Goal: Task Accomplishment & Management: Manage account settings

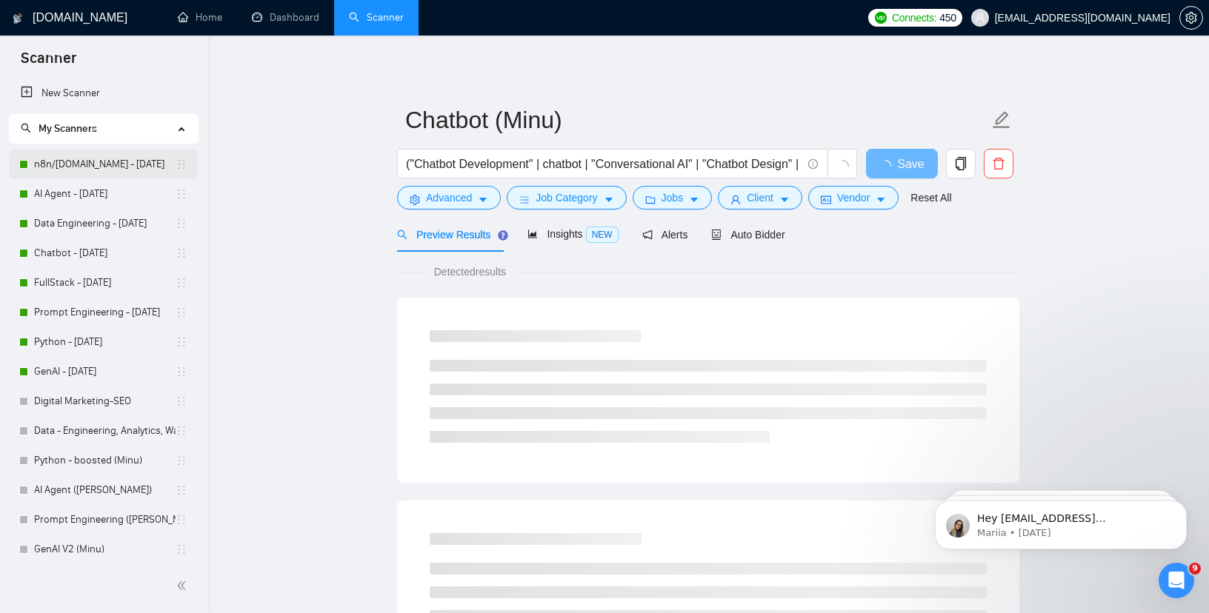
click at [116, 163] on link "n8n/[DOMAIN_NAME] - [DATE]" at bounding box center [104, 165] width 141 height 30
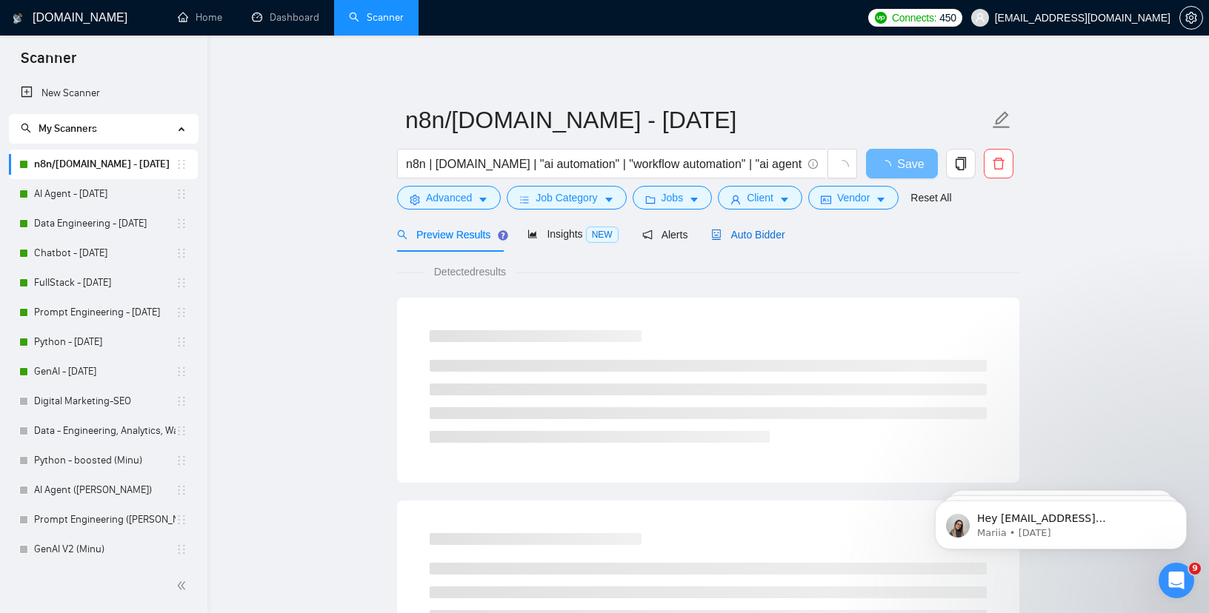
click at [748, 241] on div "Auto Bidder" at bounding box center [747, 235] width 73 height 16
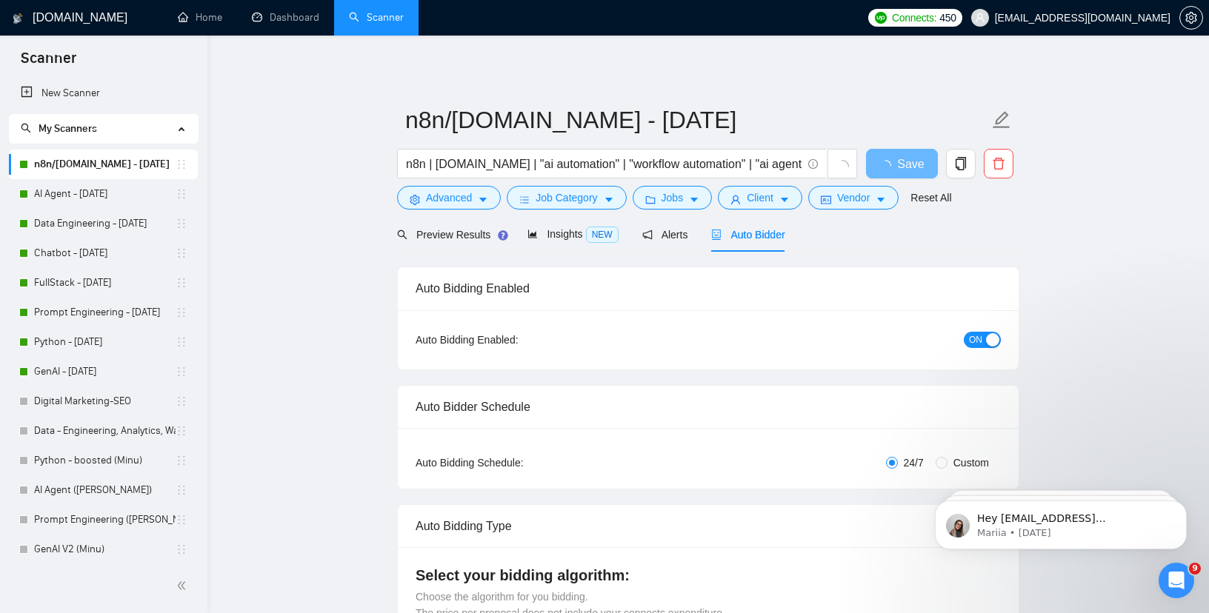
checkbox input "true"
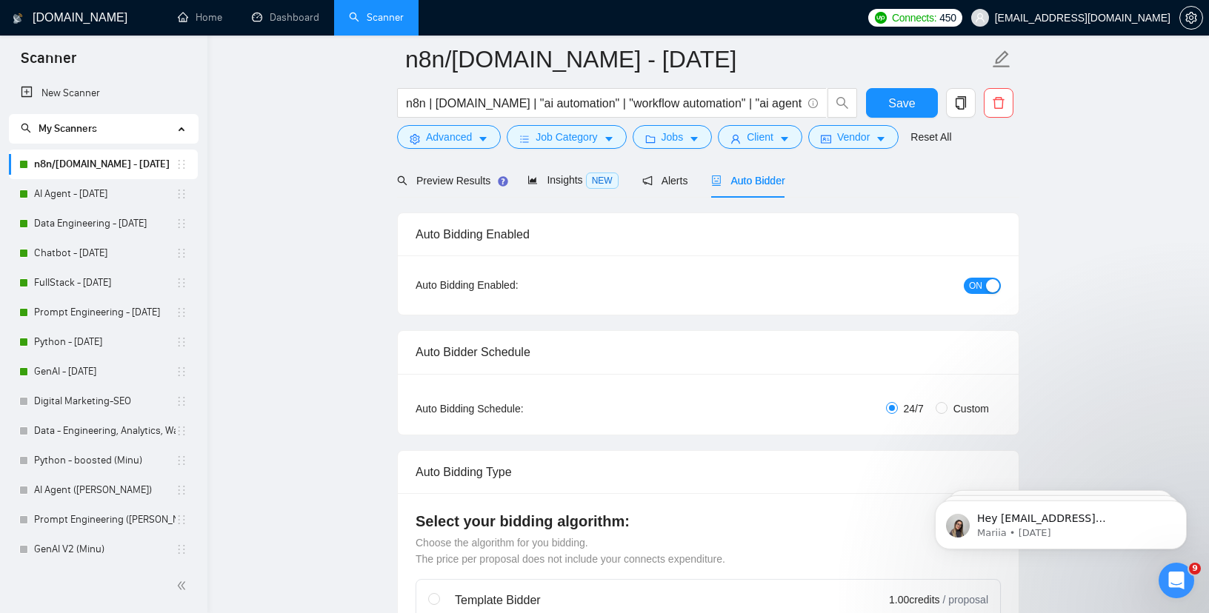
scroll to position [266, 0]
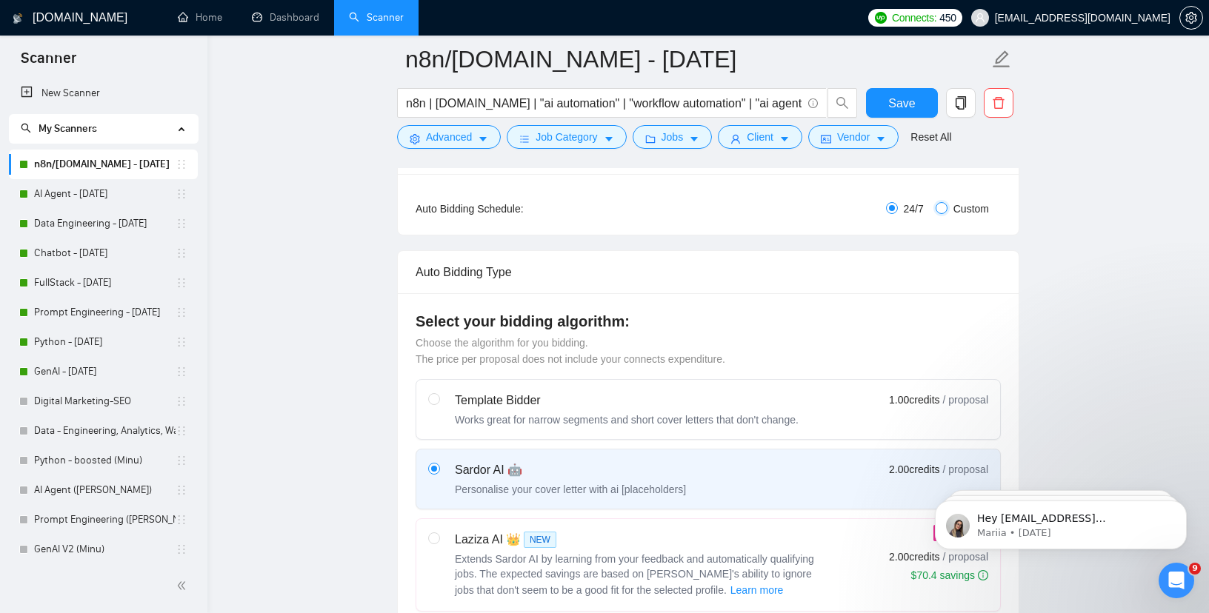
click at [941, 203] on input "Custom" at bounding box center [941, 208] width 12 height 12
radio input "true"
radio input "false"
checkbox input "true"
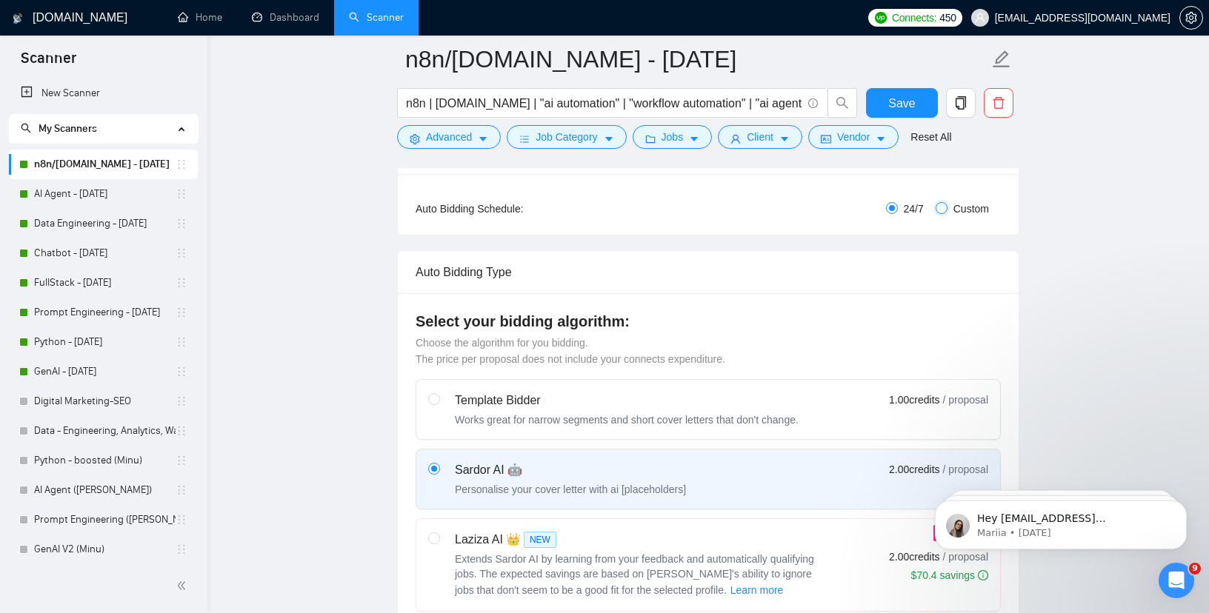
checkbox input "true"
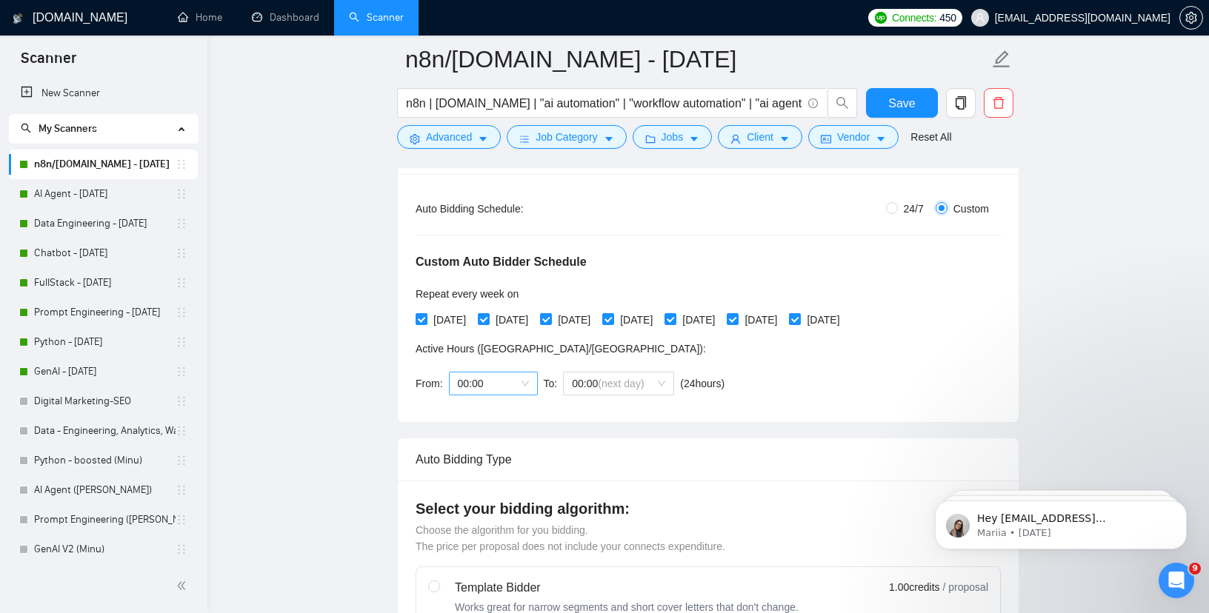
click at [463, 392] on span "00:00" at bounding box center [493, 384] width 71 height 22
click at [468, 575] on div "17:00" at bounding box center [492, 585] width 89 height 24
click at [605, 367] on div "From: 17:00 To: 00:00 (next day) ( 7 hours) [GEOGRAPHIC_DATA]/[GEOGRAPHIC_DATA]" at bounding box center [570, 383] width 309 height 41
click at [607, 384] on span "(next day)" at bounding box center [621, 384] width 46 height 12
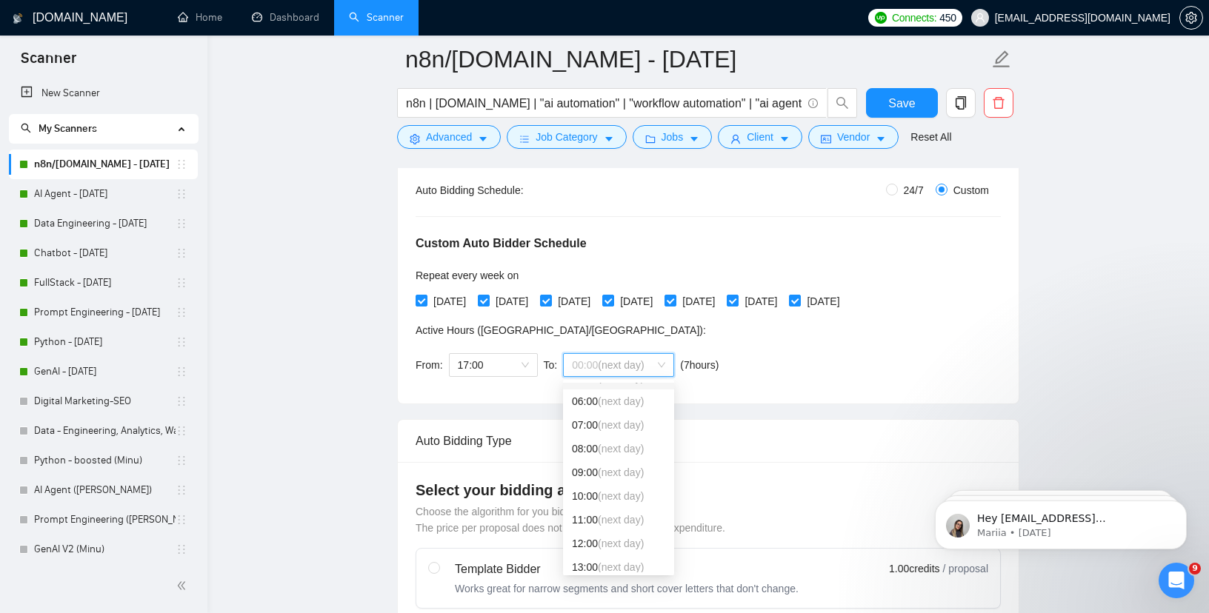
scroll to position [136, 0]
click at [595, 467] on div "09:00 (next day)" at bounding box center [618, 472] width 93 height 16
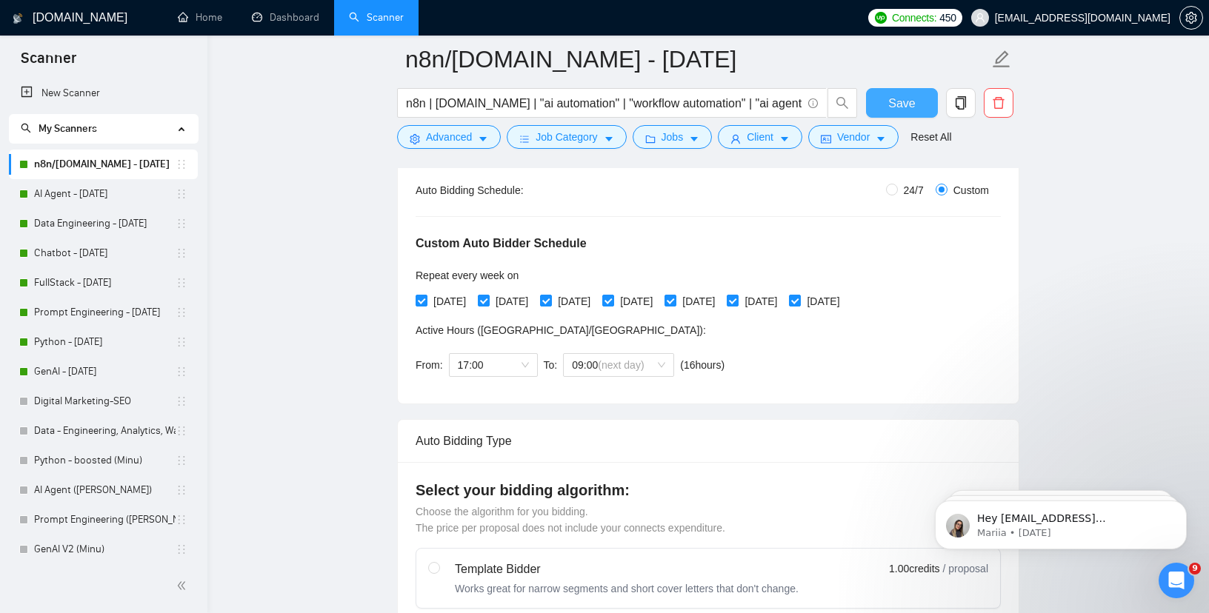
click at [888, 109] on span "Save" at bounding box center [901, 103] width 27 height 19
click at [646, 356] on span "09:00 (next day)" at bounding box center [618, 365] width 93 height 22
checkbox input "true"
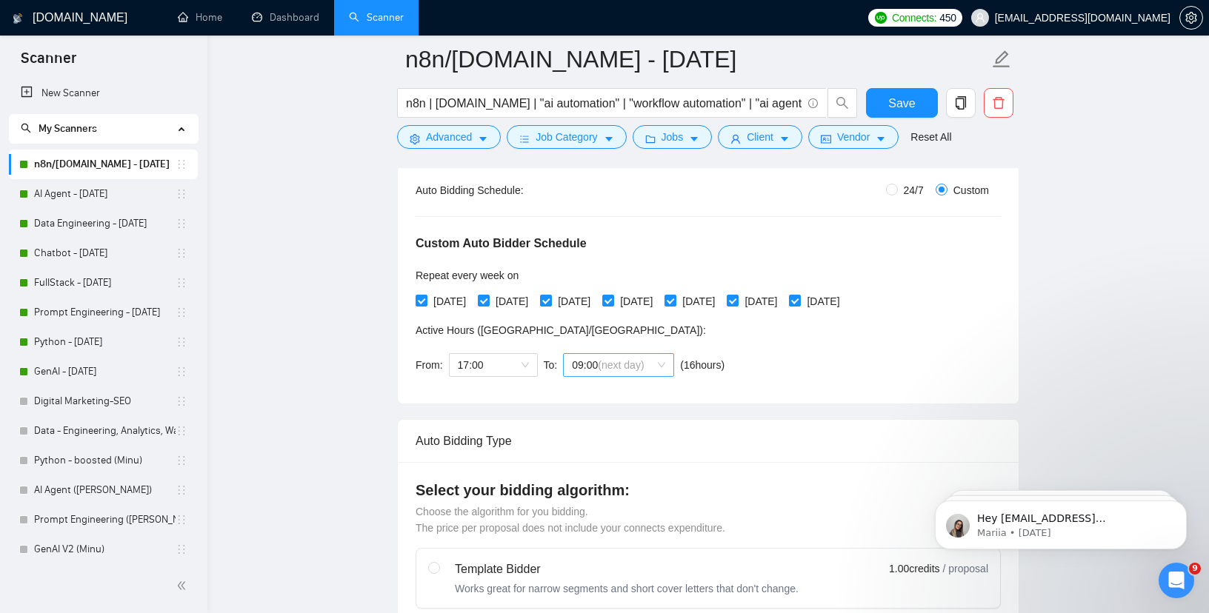
scroll to position [473, 0]
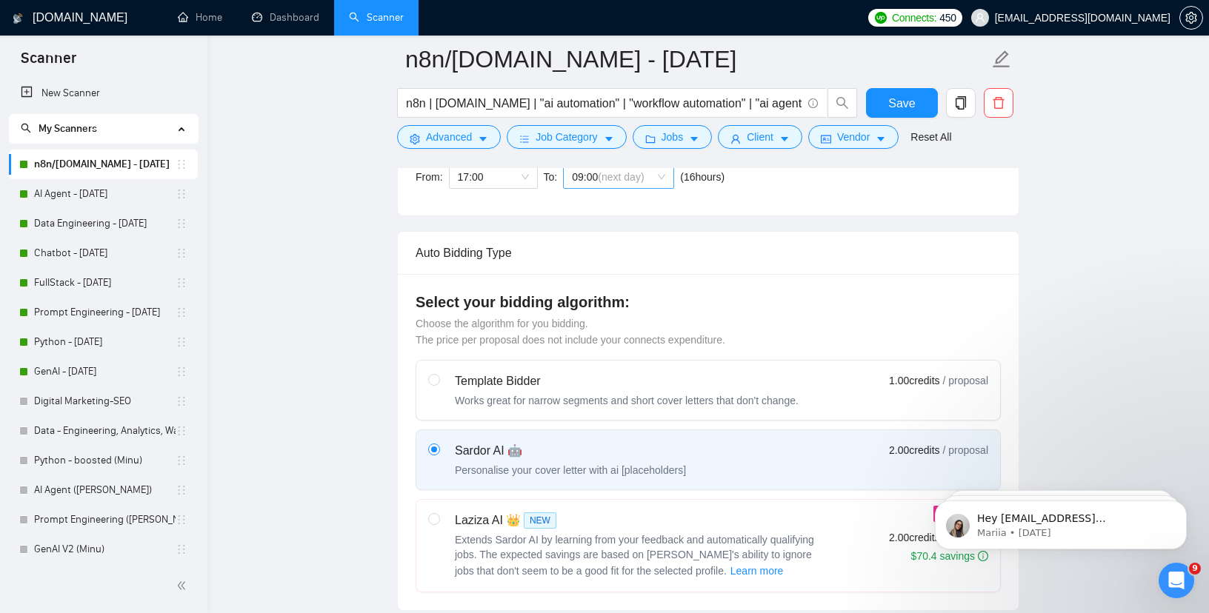
click at [587, 178] on span "09:00 (next day)" at bounding box center [618, 177] width 93 height 22
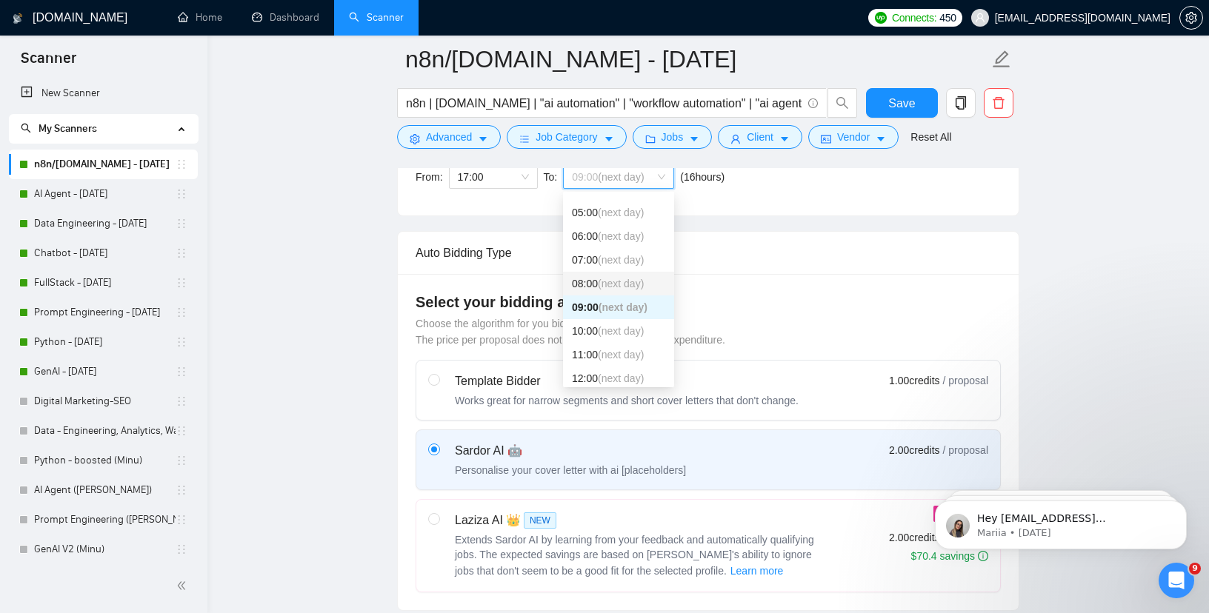
scroll to position [113, 0]
click at [602, 330] on span "(next day)" at bounding box center [621, 331] width 46 height 12
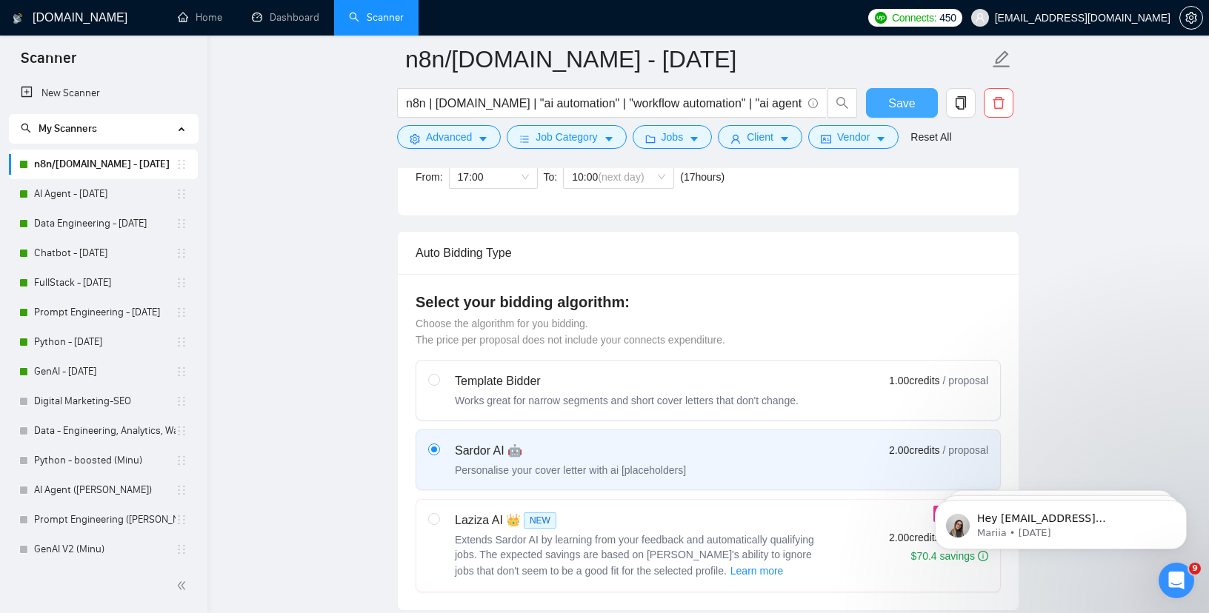
click at [917, 92] on button "Save" at bounding box center [902, 103] width 72 height 30
checkbox input "true"
click at [106, 201] on link "AI Agent - [DATE]" at bounding box center [104, 194] width 141 height 30
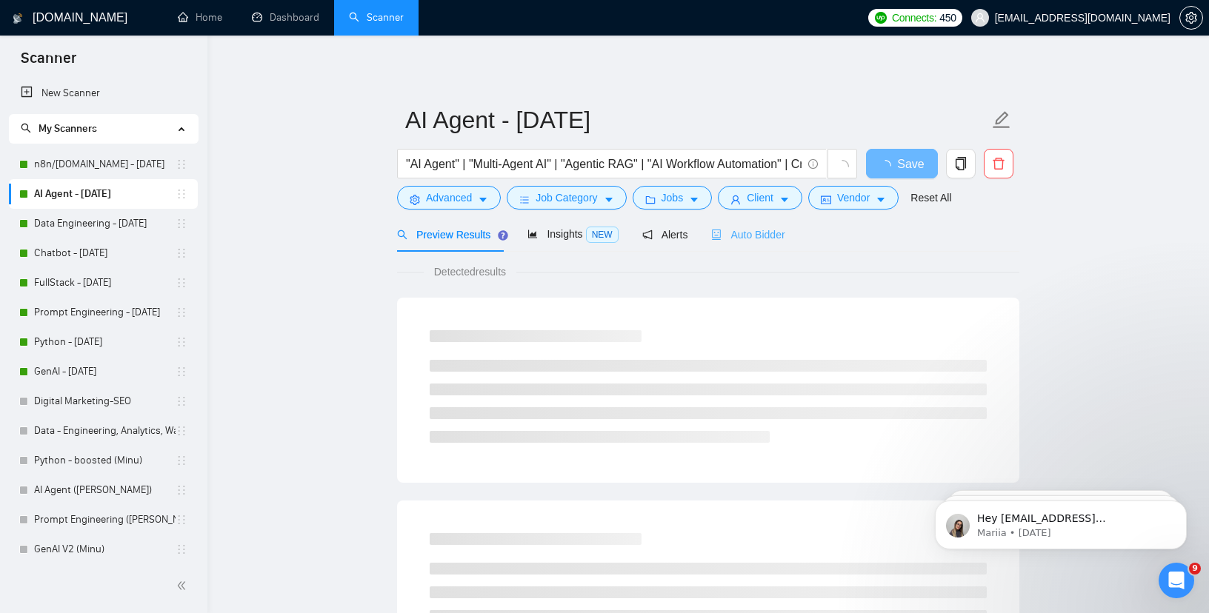
click at [728, 244] on div "Auto Bidder" at bounding box center [747, 234] width 73 height 35
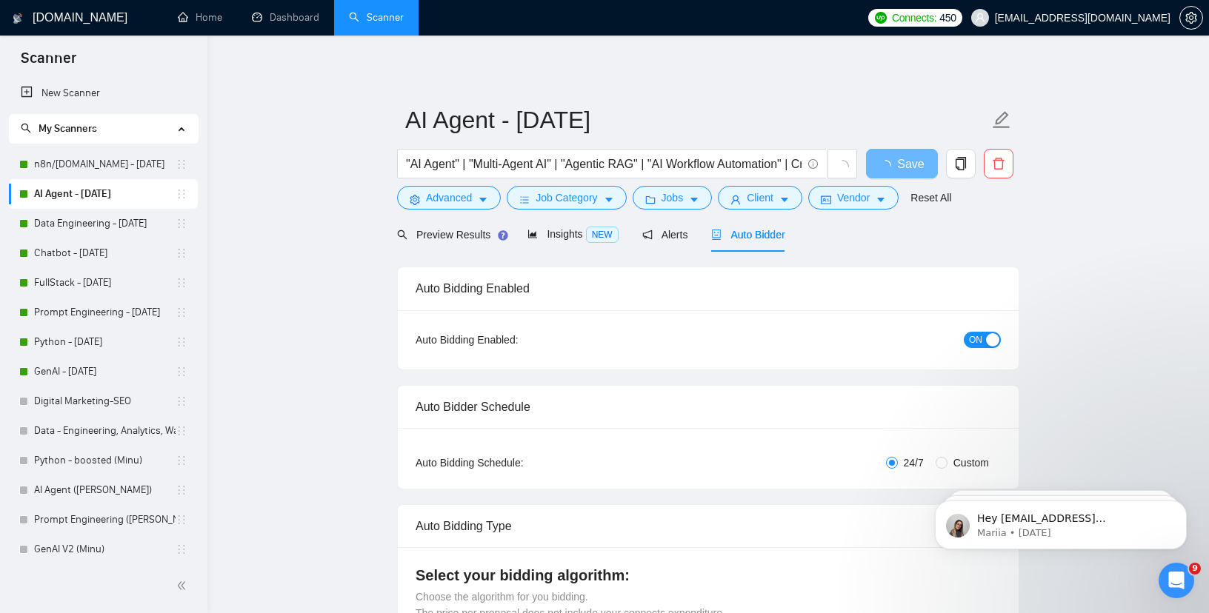
checkbox input "true"
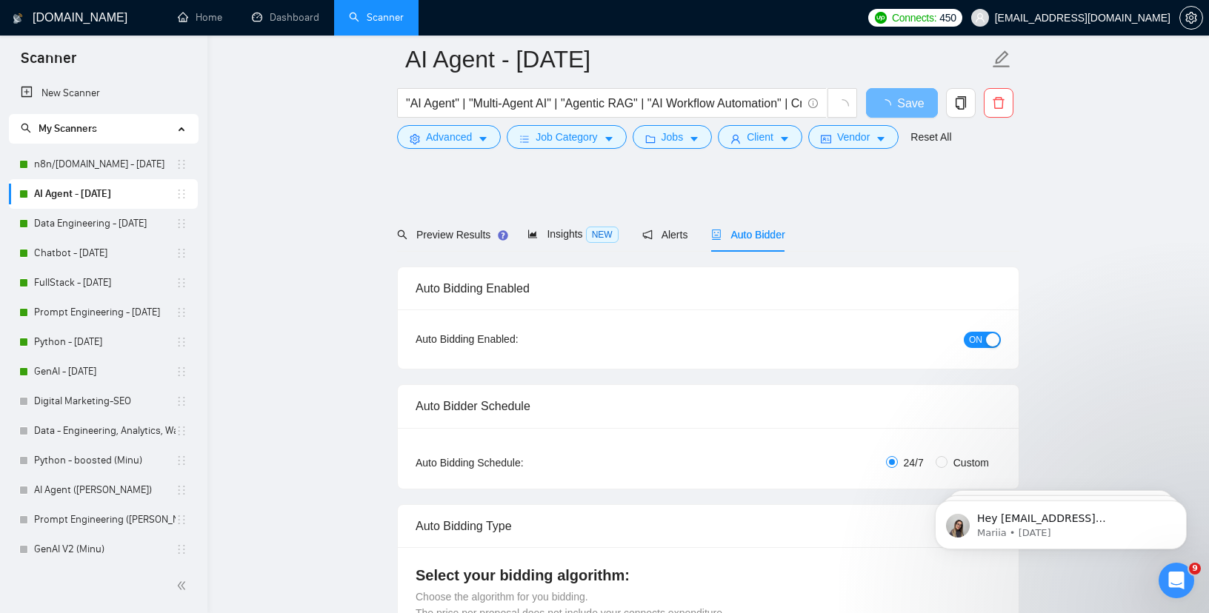
scroll to position [338, 0]
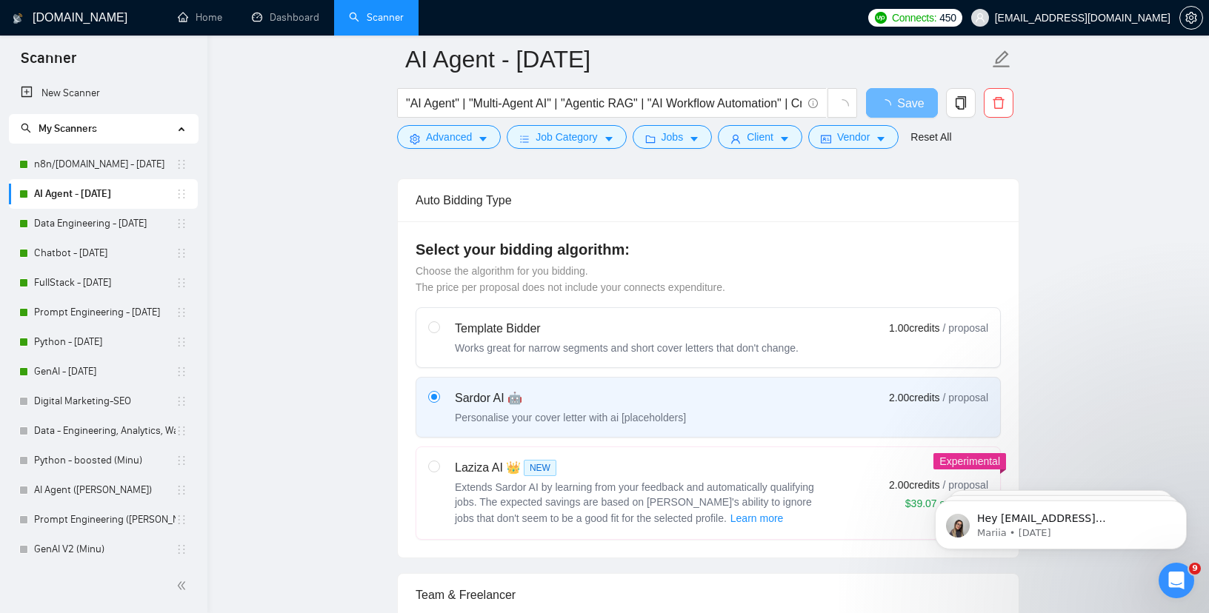
click at [949, 145] on span "Custom" at bounding box center [970, 137] width 47 height 16
click at [947, 142] on input "Custom" at bounding box center [941, 136] width 12 height 12
radio input "true"
radio input "false"
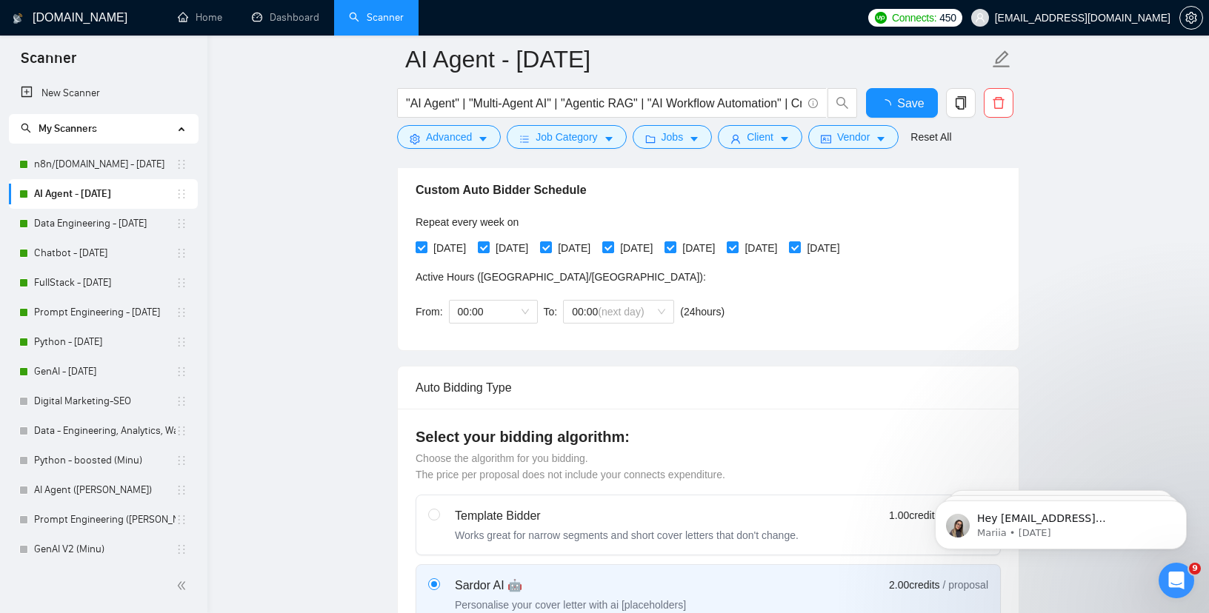
checkbox input "true"
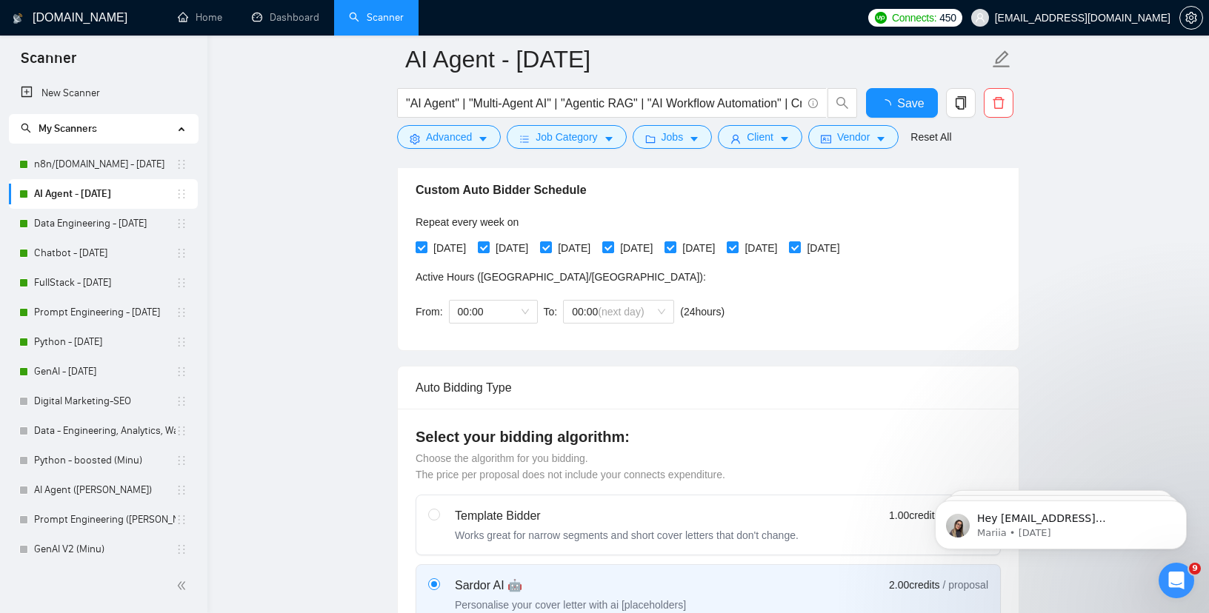
checkbox input "true"
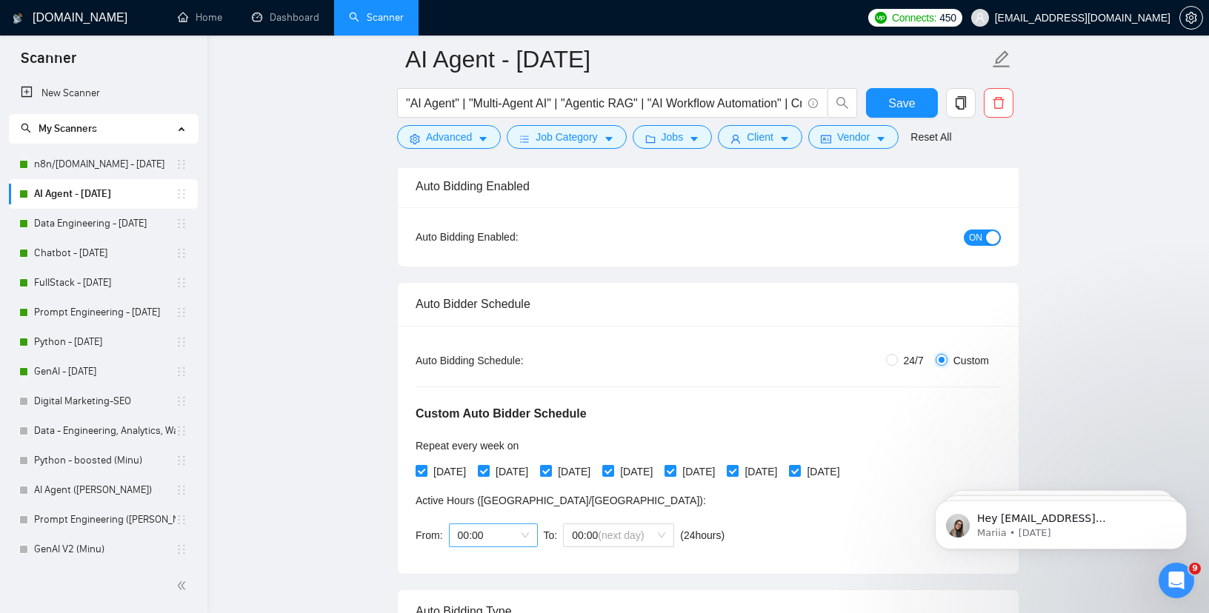
click at [488, 533] on span "00:00" at bounding box center [493, 535] width 71 height 22
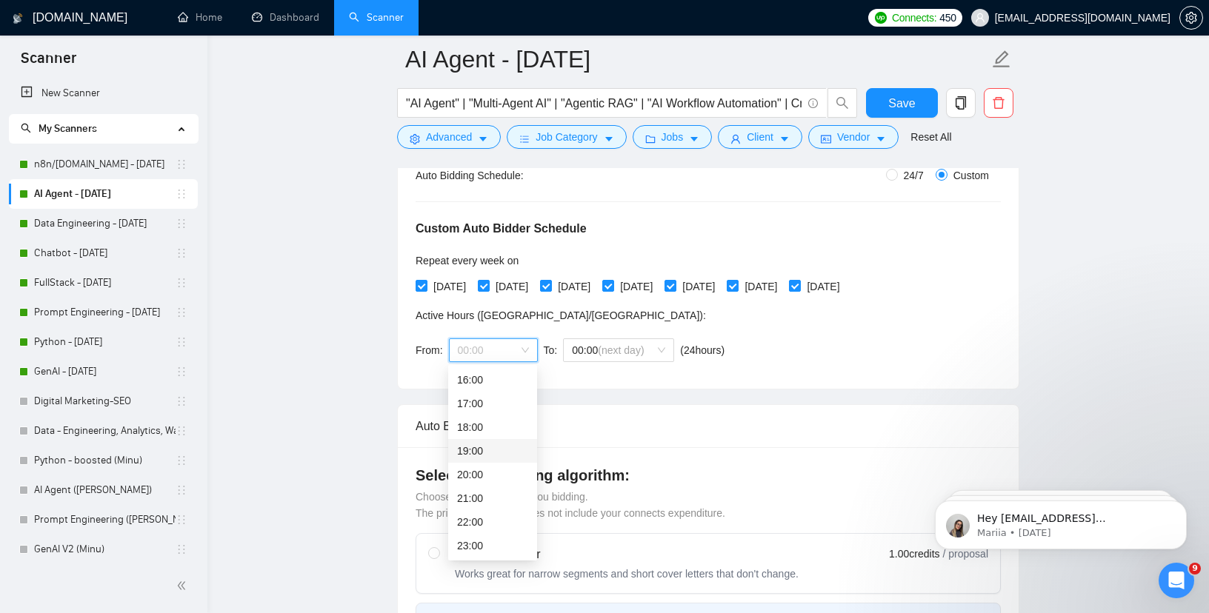
scroll to position [342, 0]
click at [471, 446] on div "17:00" at bounding box center [492, 441] width 71 height 16
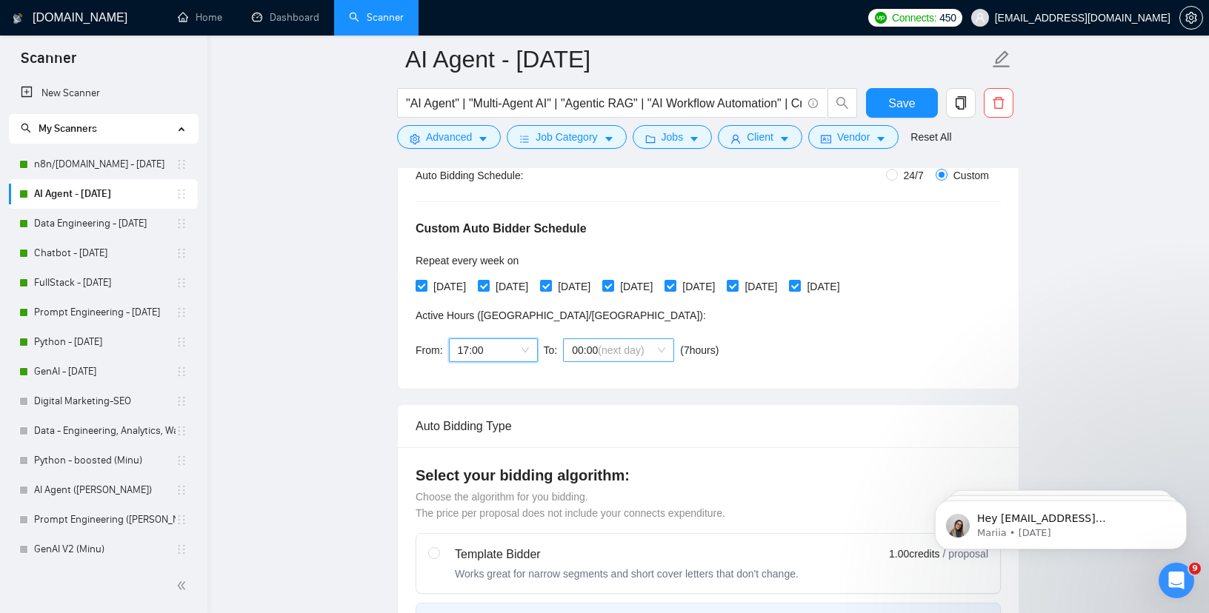
click at [616, 350] on span "(next day)" at bounding box center [621, 350] width 46 height 12
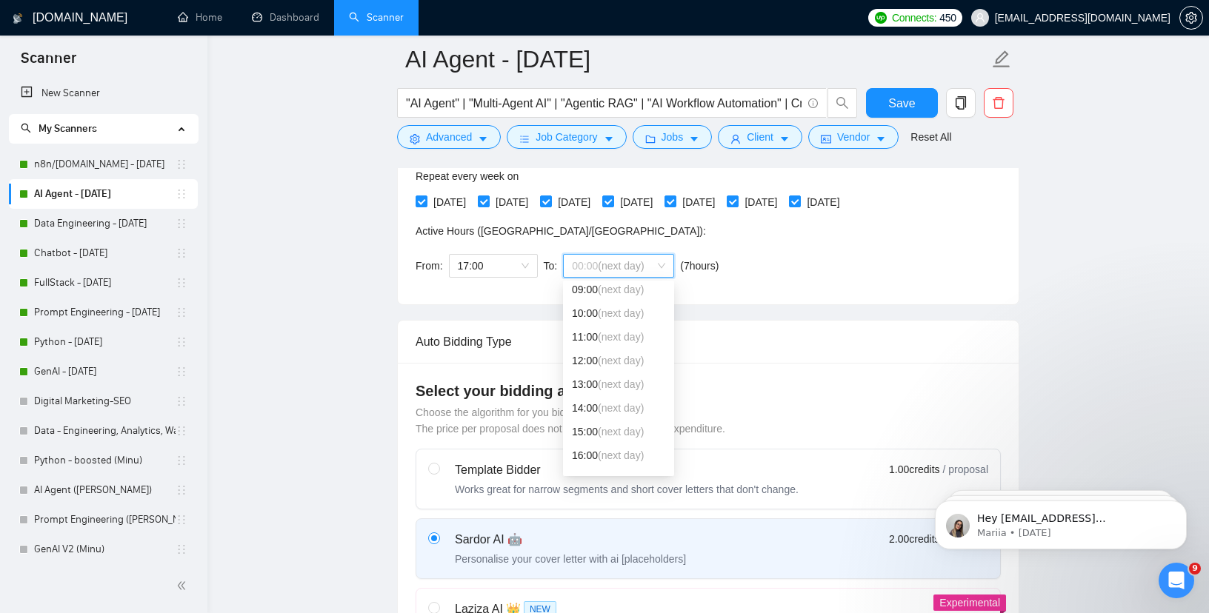
scroll to position [391, 0]
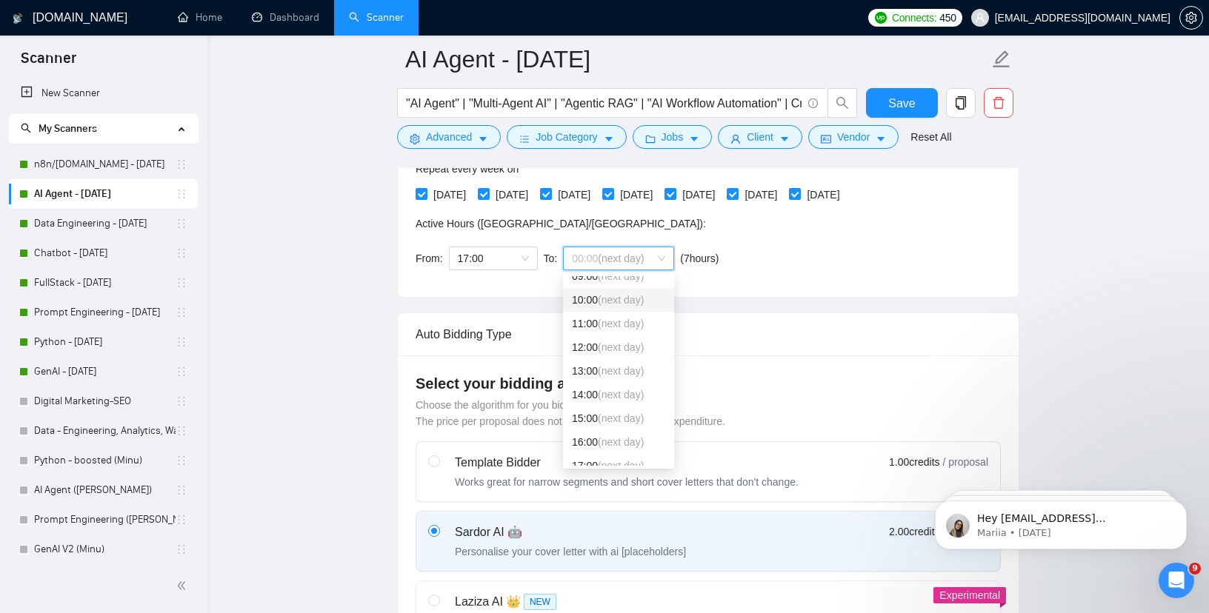
click at [581, 299] on div "10:00 (next day)" at bounding box center [618, 300] width 93 height 16
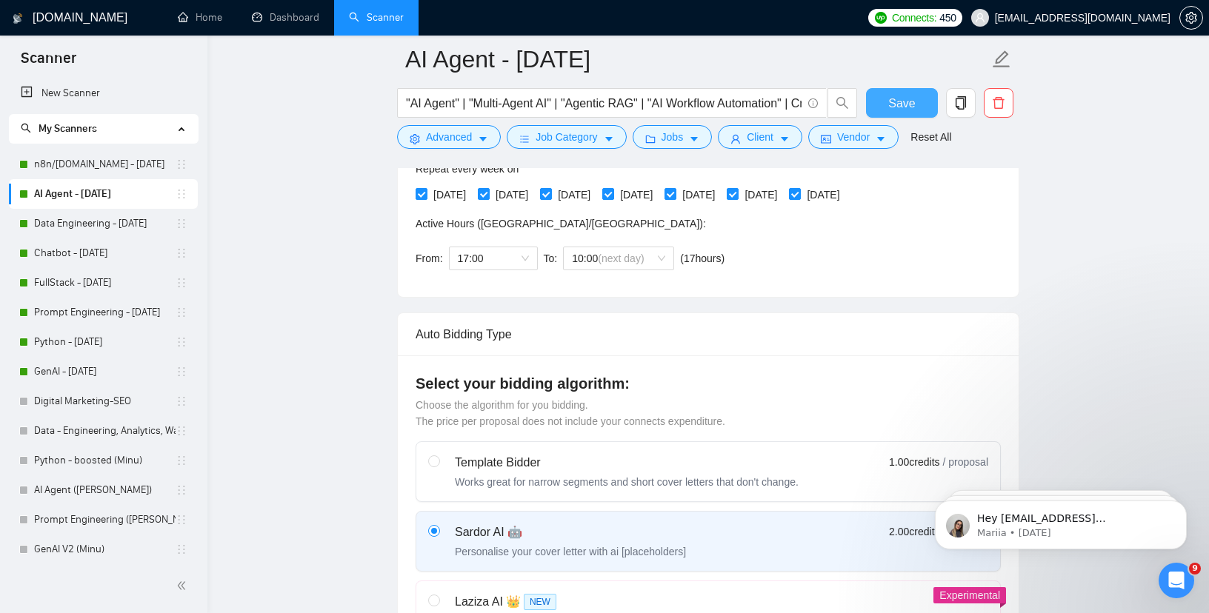
click at [906, 97] on span "Save" at bounding box center [901, 103] width 27 height 19
checkbox input "true"
click at [102, 230] on link "Data Engineering - [DATE]" at bounding box center [104, 224] width 141 height 30
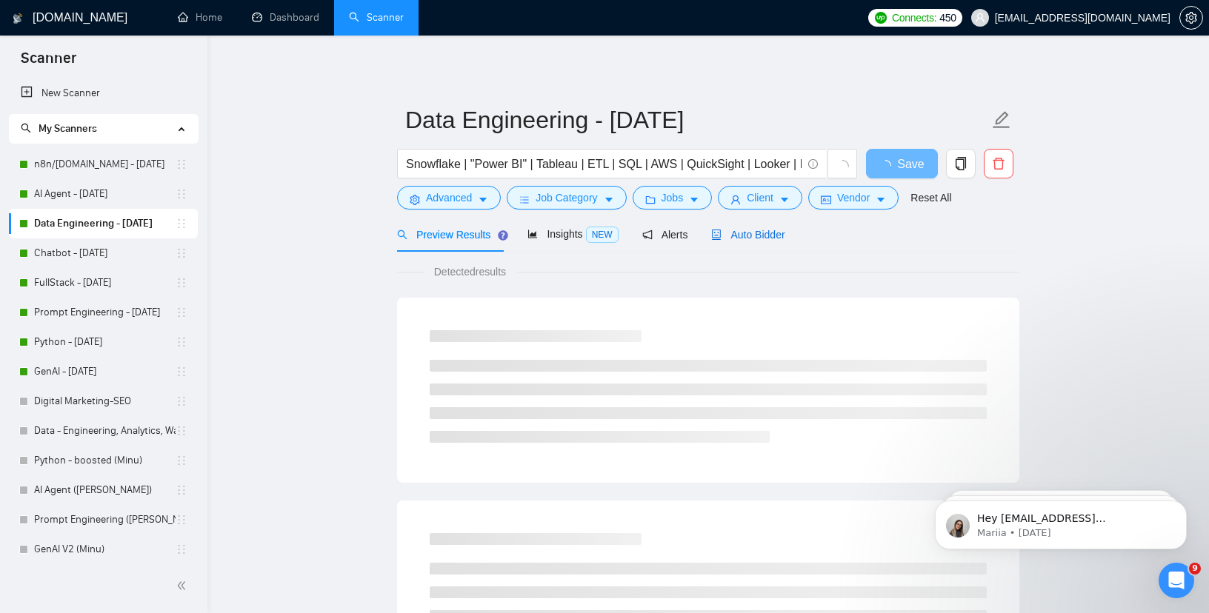
click at [742, 227] on div "Auto Bidder" at bounding box center [747, 235] width 73 height 16
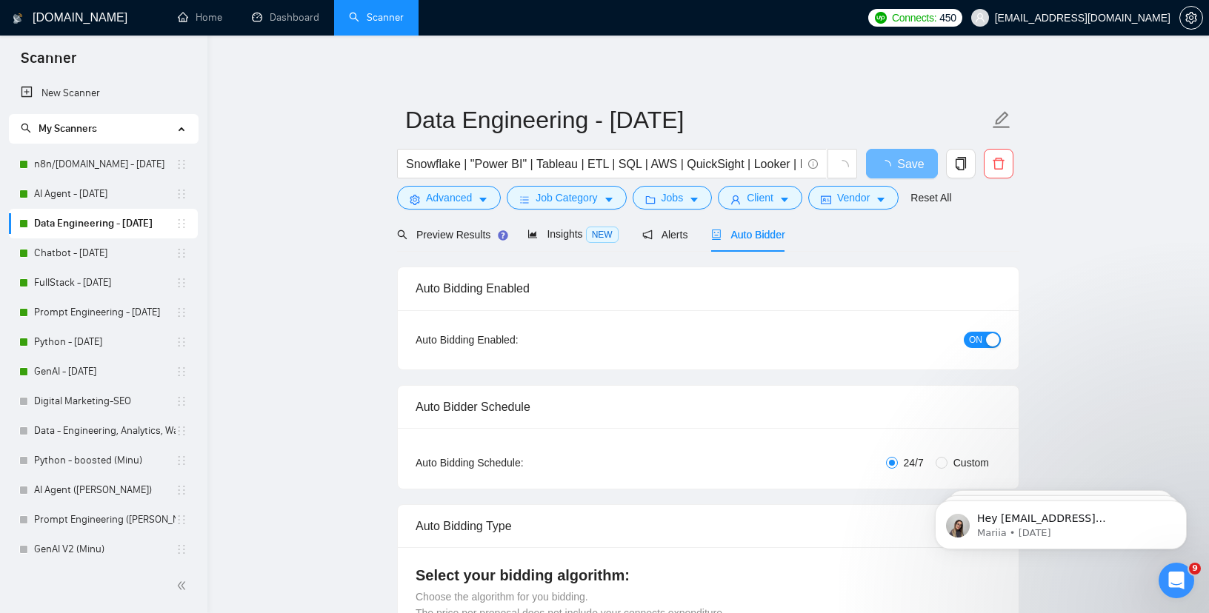
checkbox input "true"
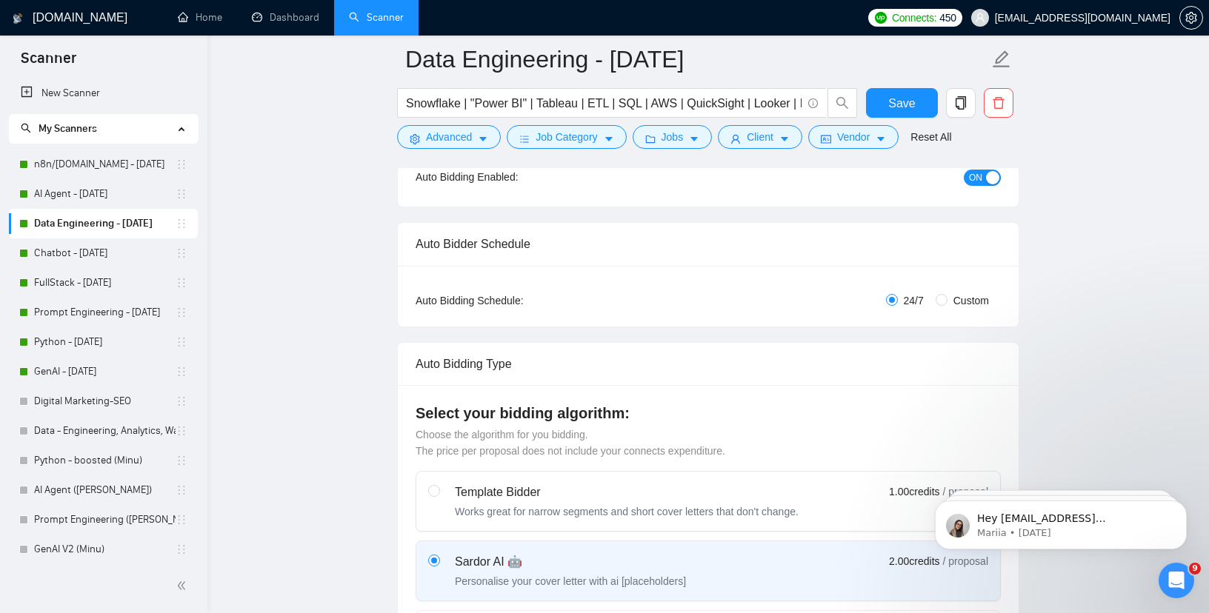
scroll to position [181, 0]
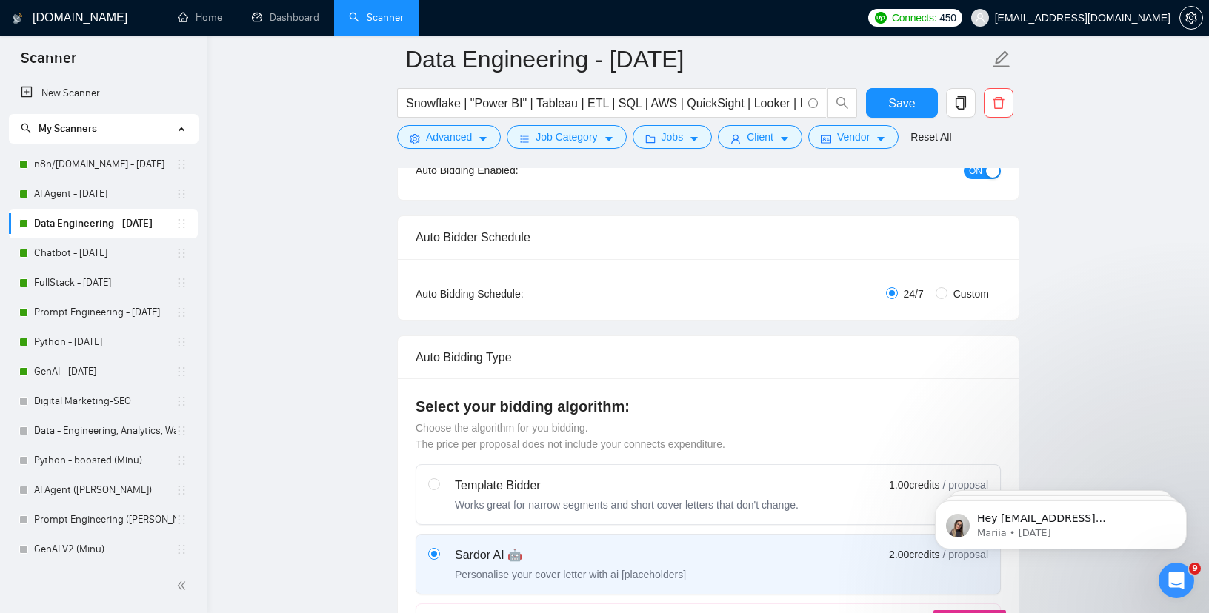
click at [960, 290] on span "Custom" at bounding box center [970, 294] width 47 height 16
click at [947, 290] on input "Custom" at bounding box center [941, 293] width 12 height 12
radio input "true"
radio input "false"
checkbox input "true"
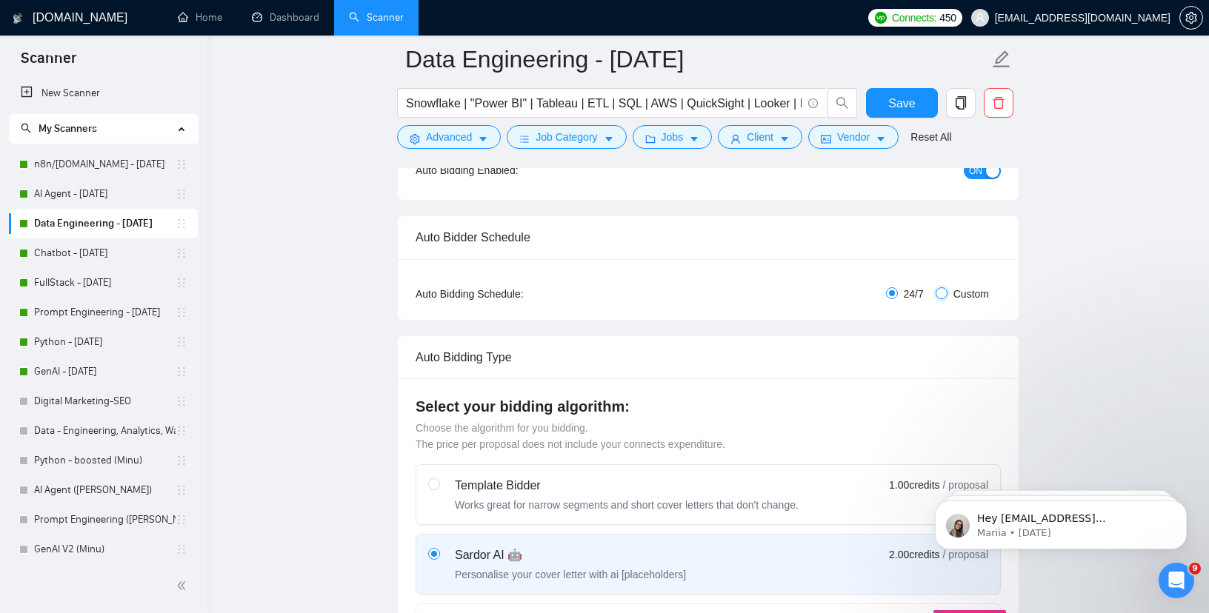
checkbox input "true"
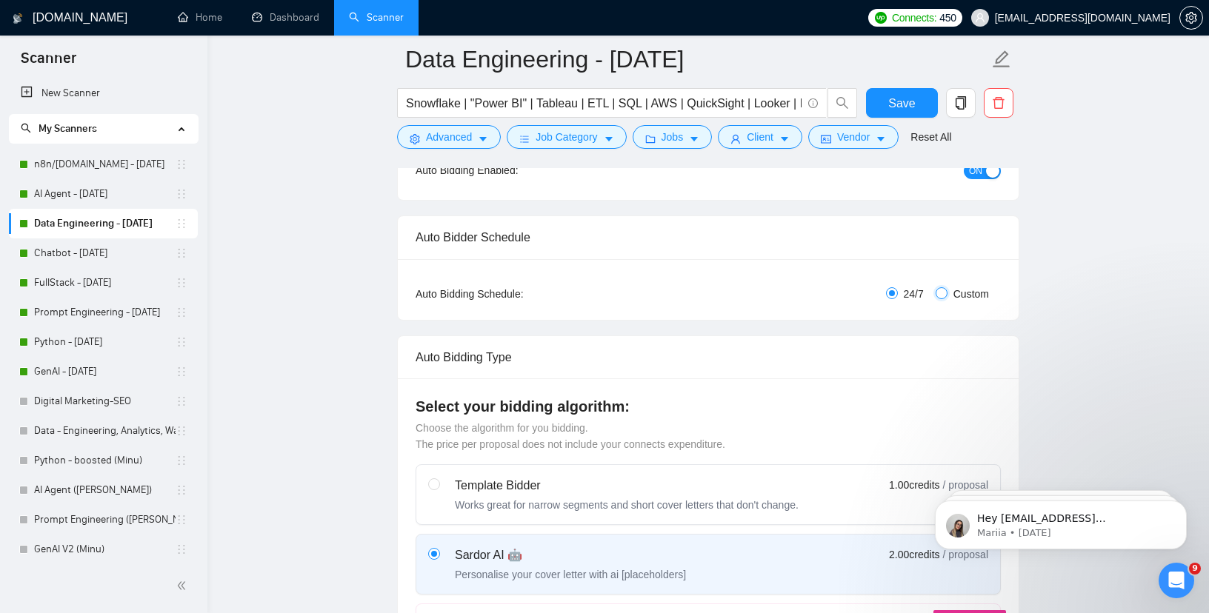
checkbox input "true"
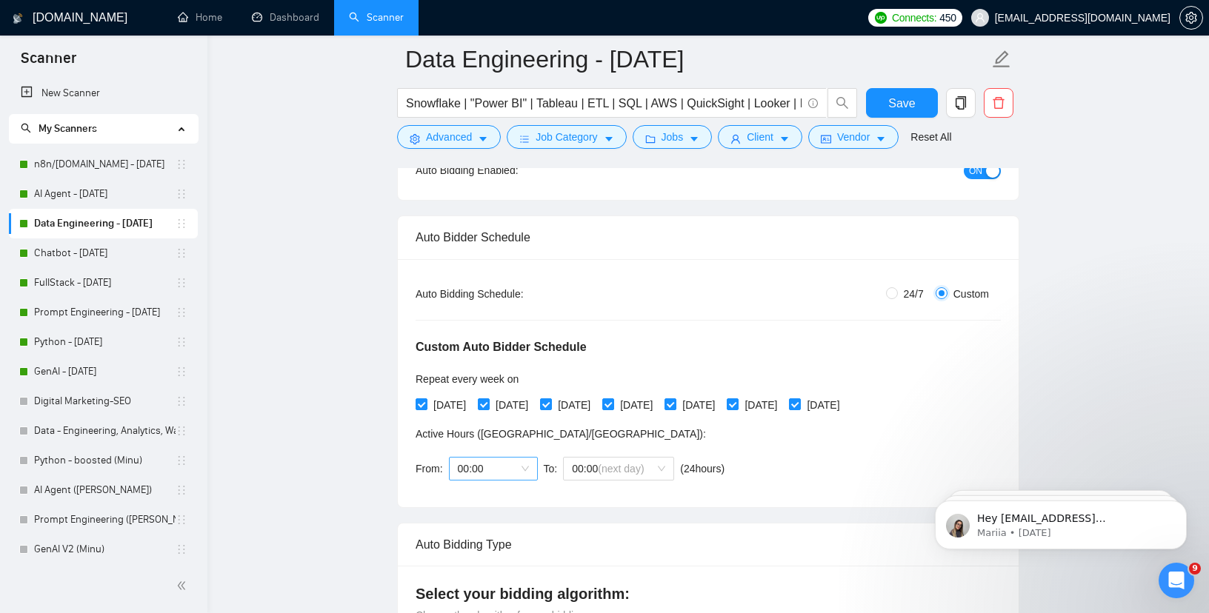
click at [470, 462] on span "00:00" at bounding box center [493, 469] width 71 height 22
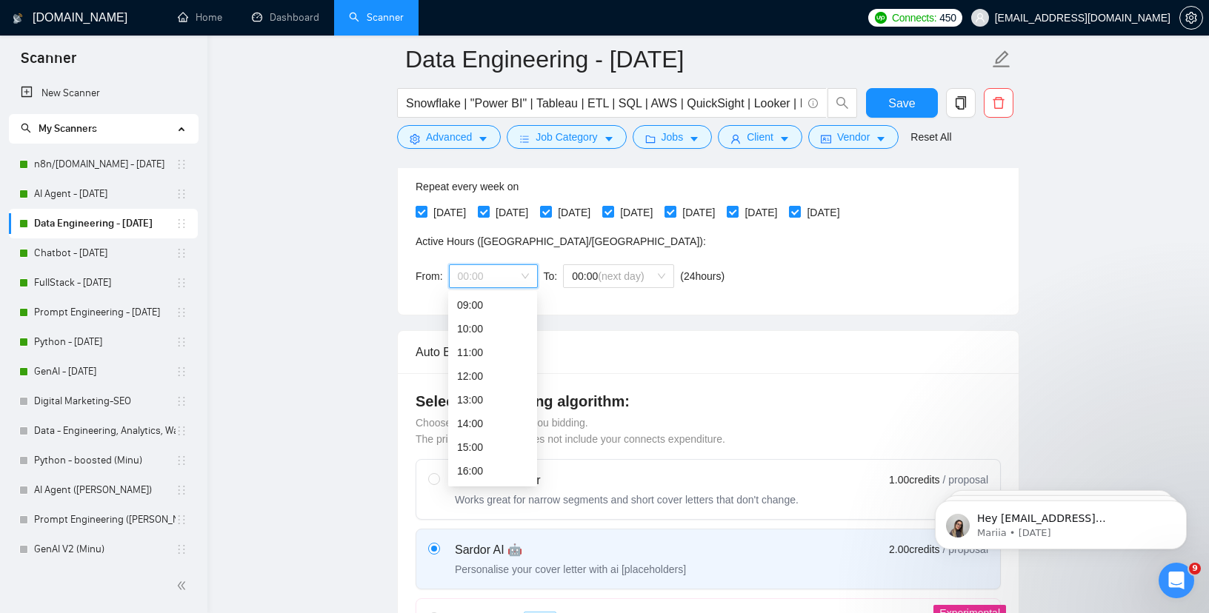
scroll to position [225, 0]
click at [484, 480] on div "17:00" at bounding box center [492, 483] width 71 height 16
click at [647, 274] on span "00:00 (next day)" at bounding box center [618, 276] width 93 height 22
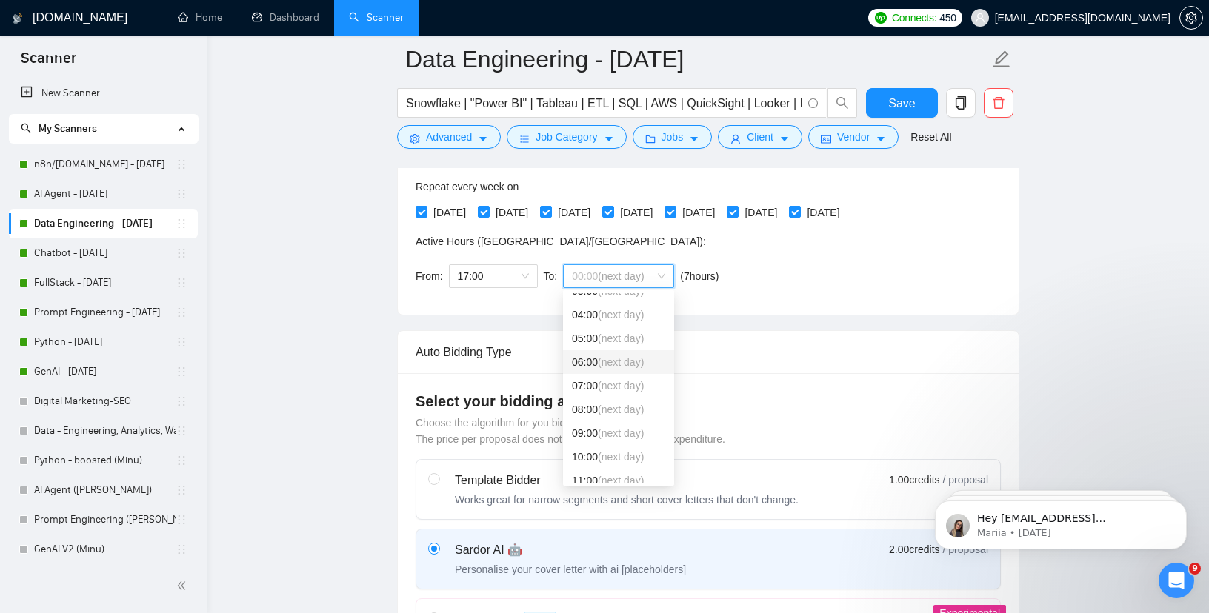
scroll to position [89, 0]
drag, startPoint x: 578, startPoint y: 440, endPoint x: 592, endPoint y: 445, distance: 14.3
click at [592, 445] on div "10:00 (next day)" at bounding box center [618, 453] width 111 height 24
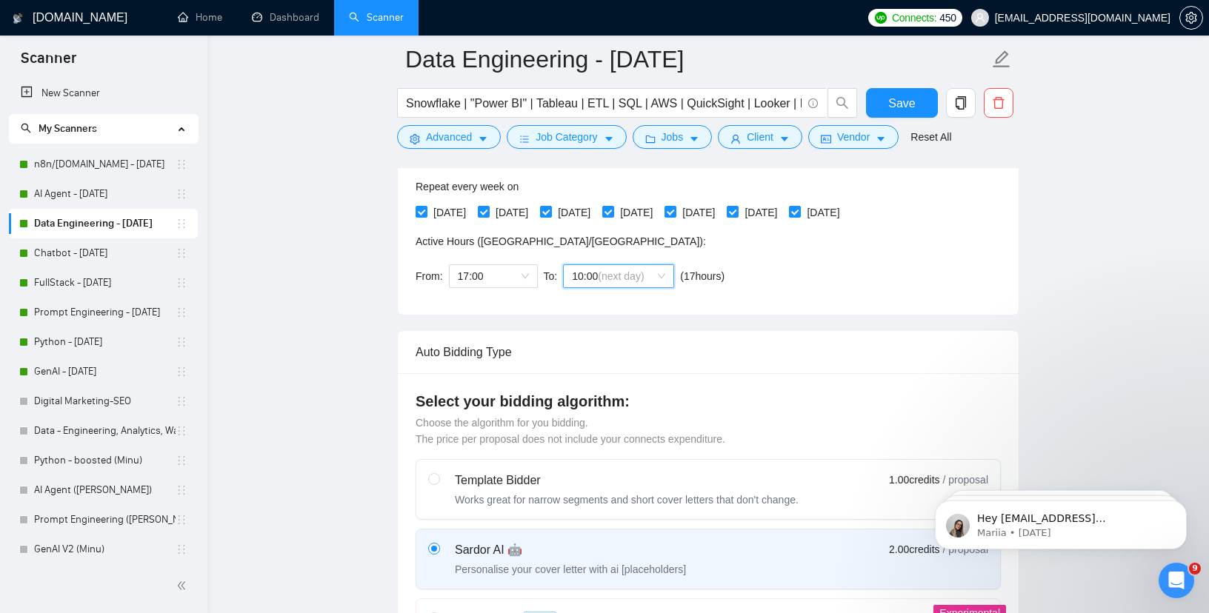
click at [592, 445] on div "Select your bidding algorithm: Choose the algorithm for you bidding. The price …" at bounding box center [708, 419] width 585 height 56
click at [895, 117] on button "Save" at bounding box center [902, 103] width 72 height 30
click at [878, 107] on button "Save" at bounding box center [902, 103] width 72 height 30
click at [98, 256] on link "Chatbot - [DATE]" at bounding box center [104, 253] width 141 height 30
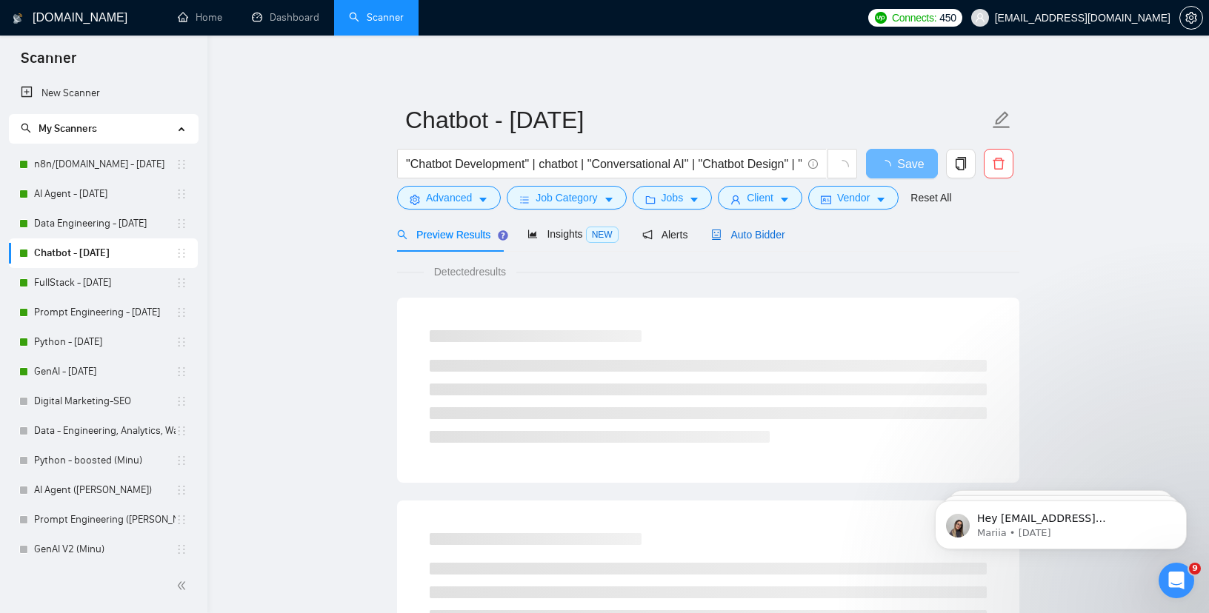
click at [737, 236] on span "Auto Bidder" at bounding box center [747, 235] width 73 height 12
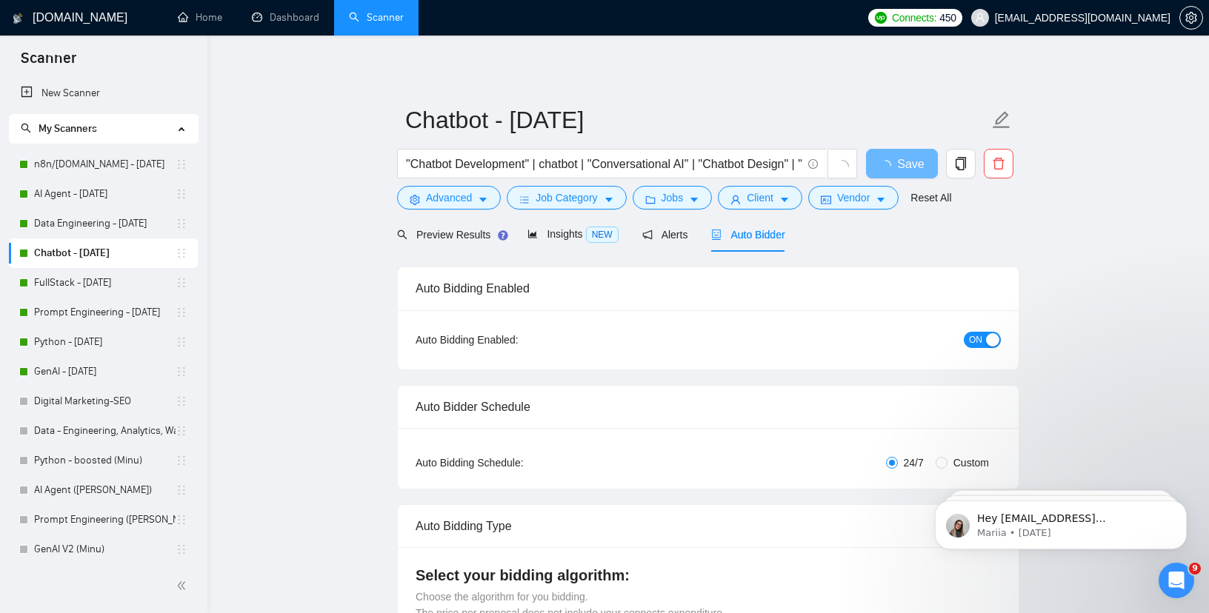
checkbox input "true"
click at [949, 462] on span "Custom" at bounding box center [970, 463] width 47 height 16
click at [947, 462] on input "Custom" at bounding box center [941, 463] width 12 height 12
radio input "true"
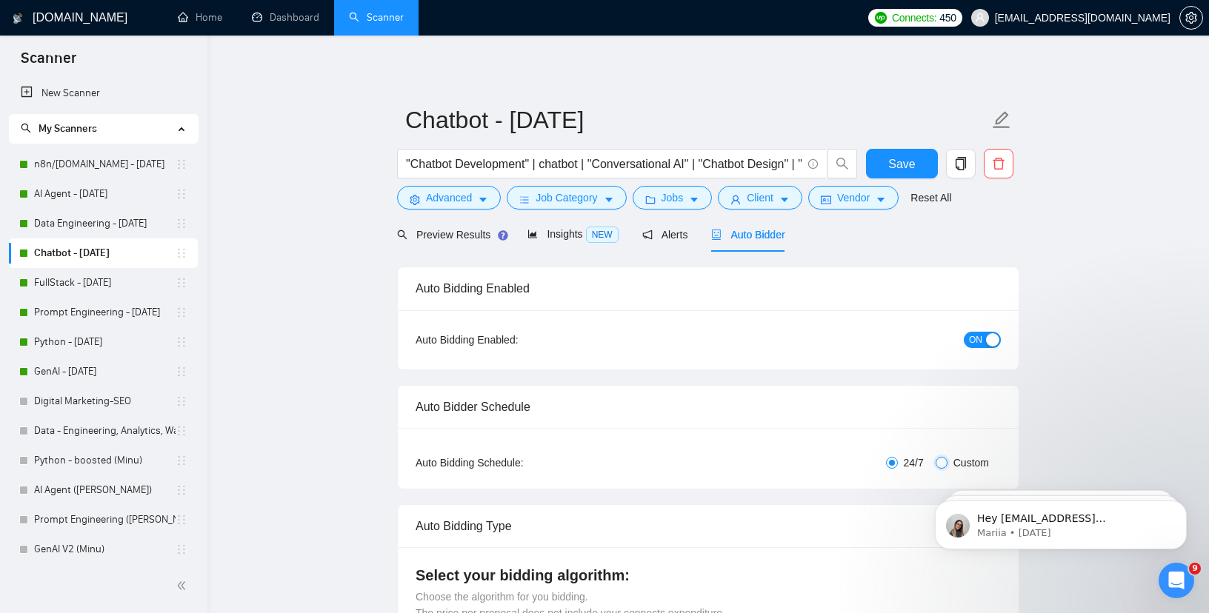
radio input "false"
checkbox input "true"
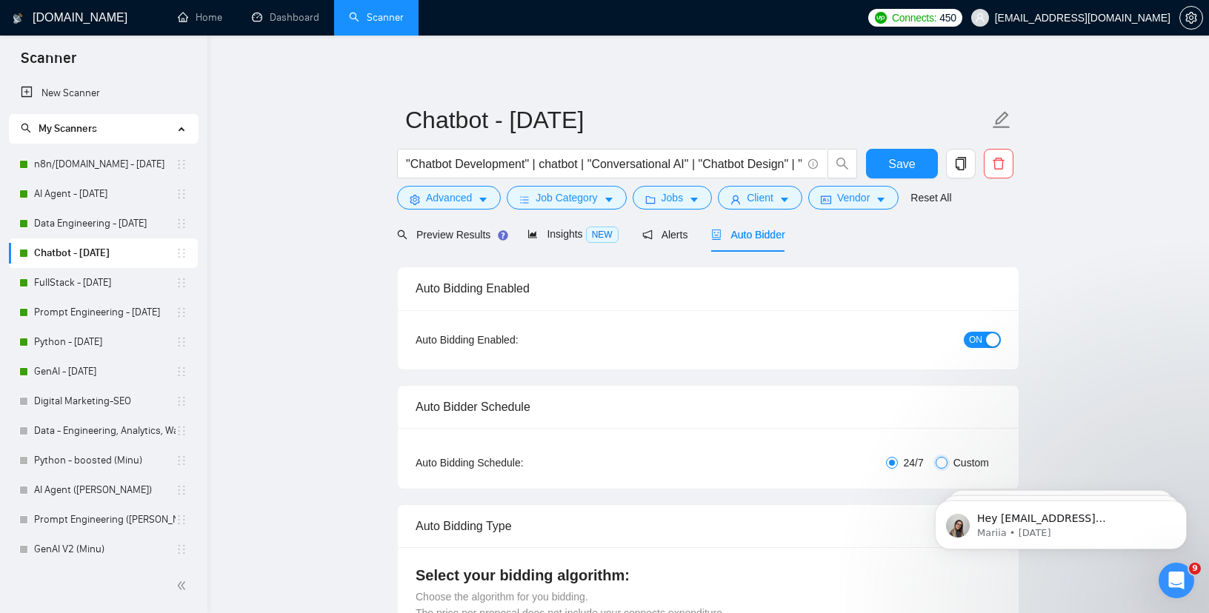
checkbox input "true"
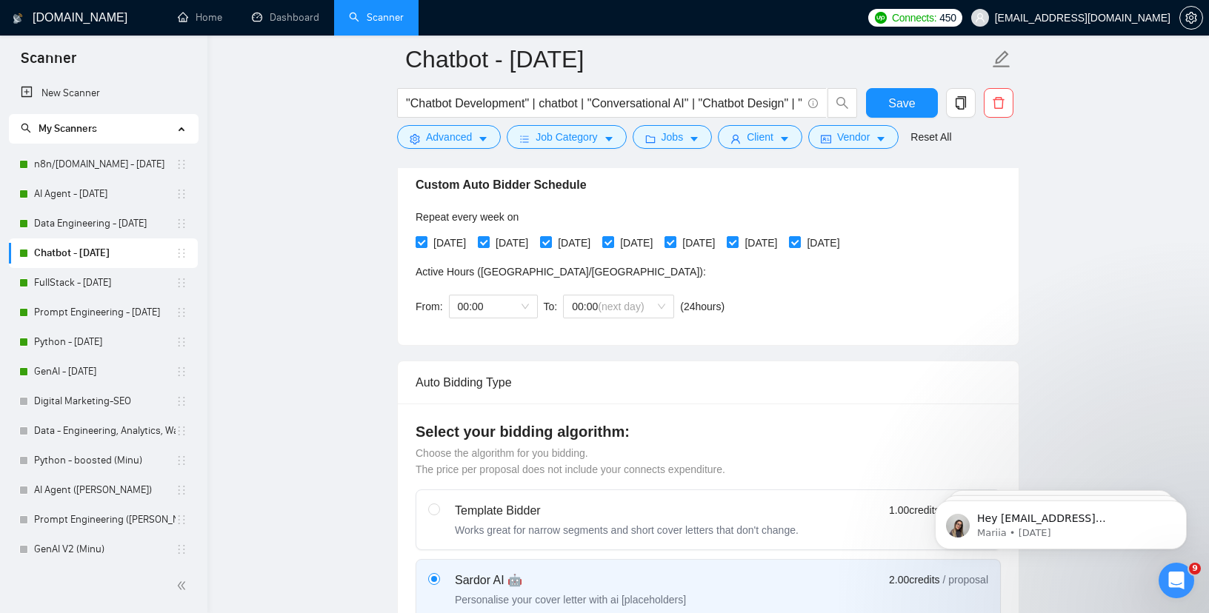
scroll to position [347, 0]
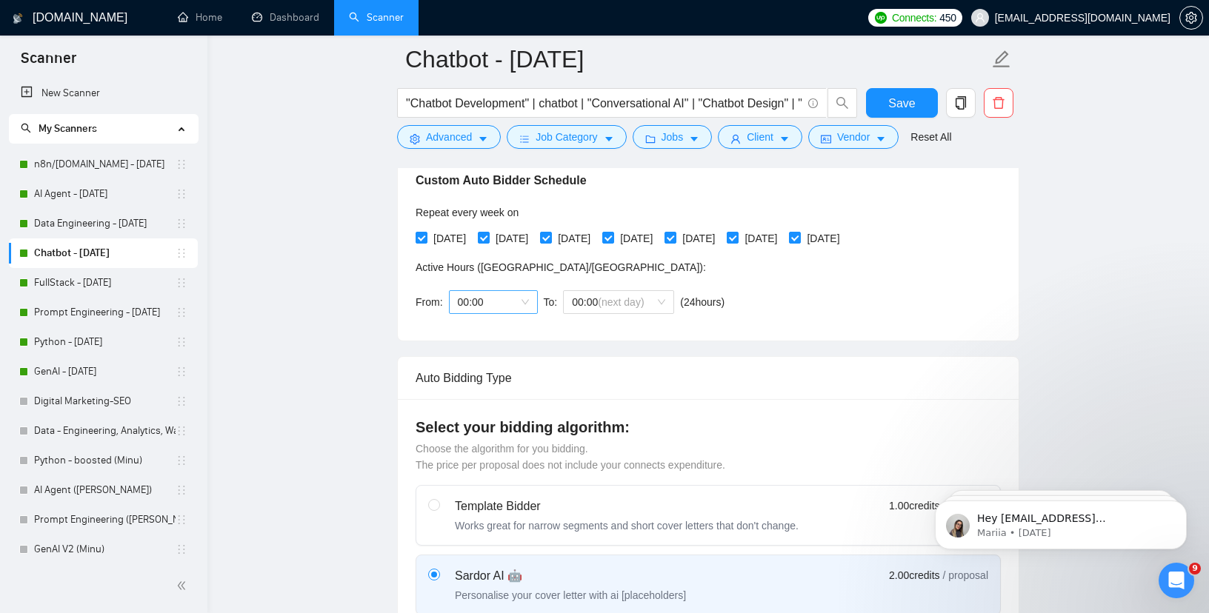
click at [518, 304] on span "00:00" at bounding box center [493, 302] width 71 height 22
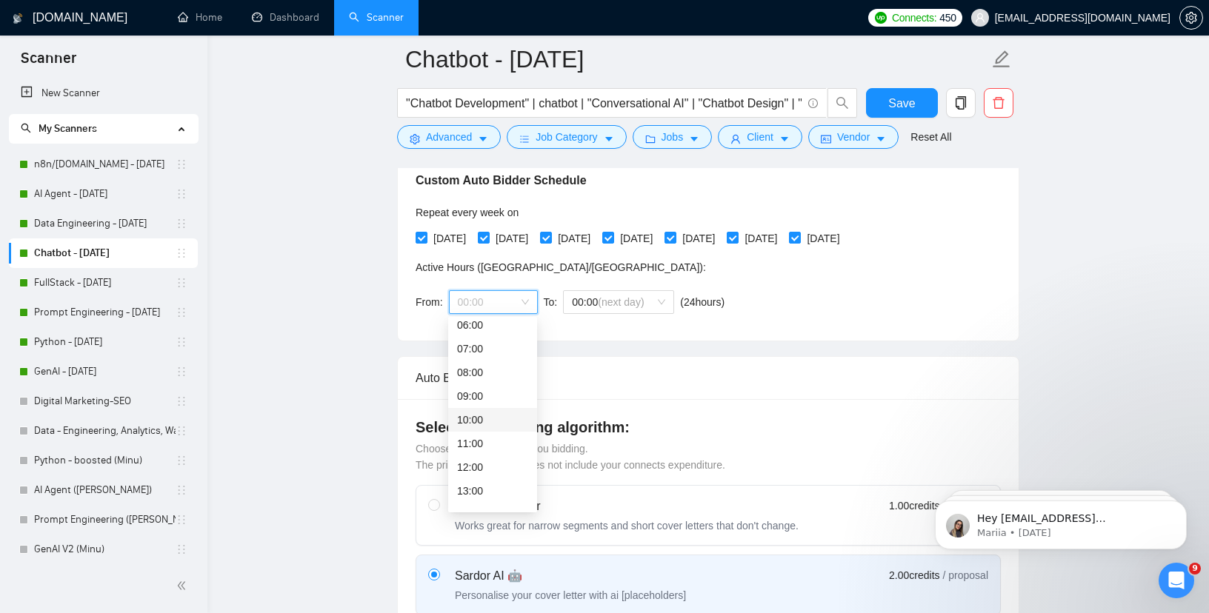
click at [478, 420] on div "10:00" at bounding box center [492, 420] width 71 height 16
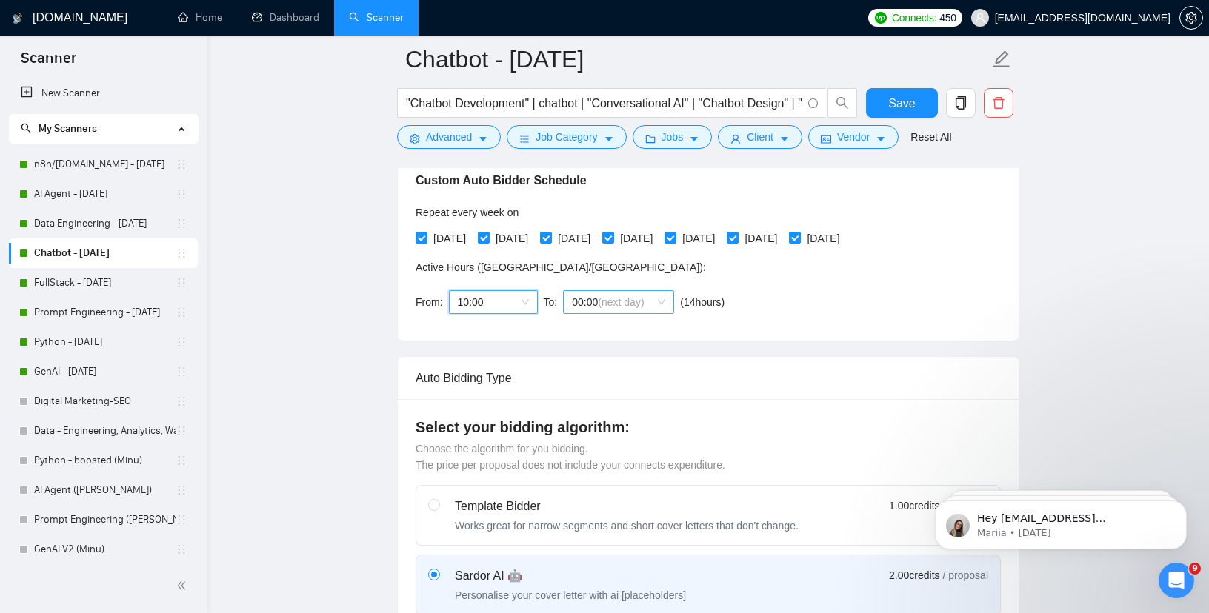
click at [647, 298] on span "00:00 (next day)" at bounding box center [618, 302] width 93 height 22
click at [585, 353] on div "17:00" at bounding box center [618, 355] width 93 height 16
click at [493, 300] on span "10:00" at bounding box center [493, 302] width 71 height 22
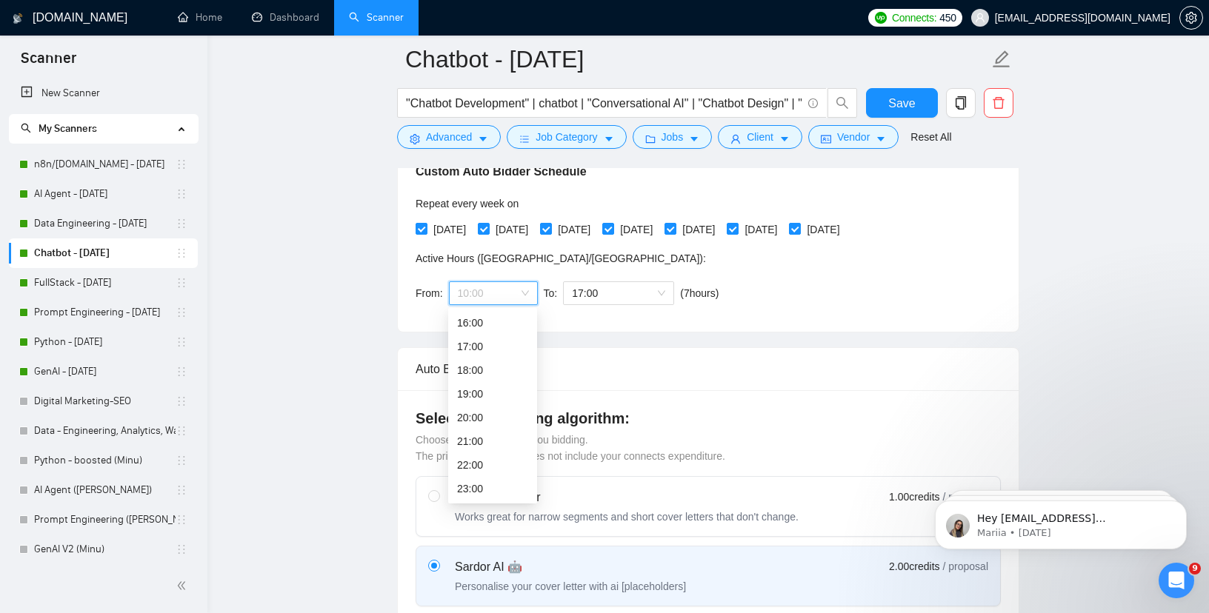
scroll to position [358, 0]
click at [461, 348] on div "17:00" at bounding box center [492, 344] width 71 height 16
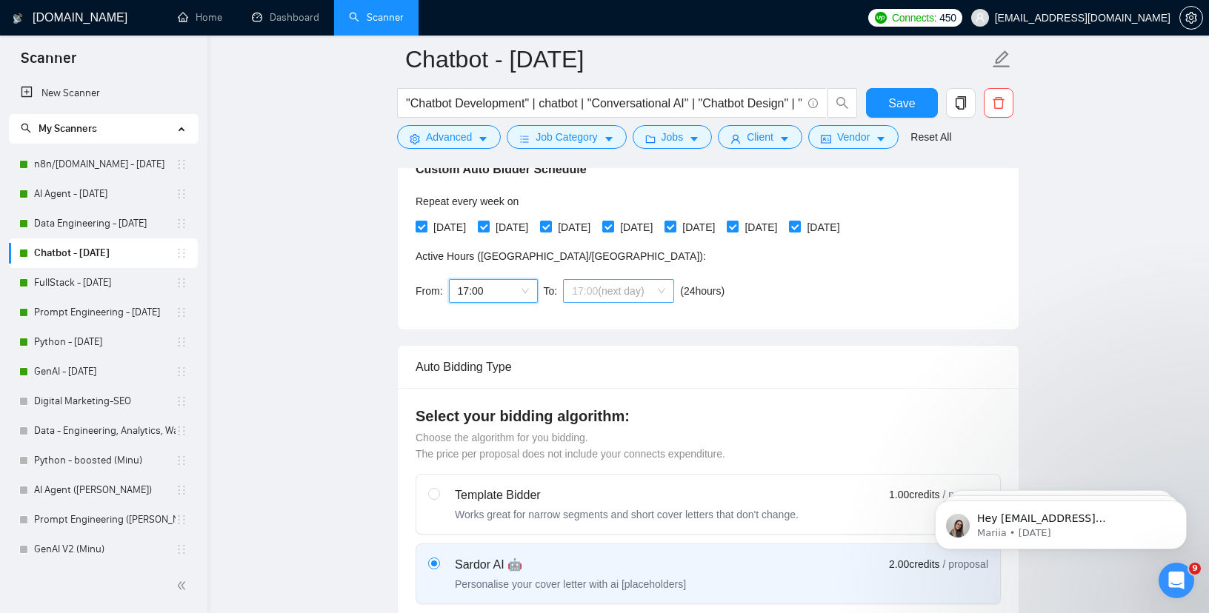
click at [633, 290] on span "(next day)" at bounding box center [621, 291] width 46 height 12
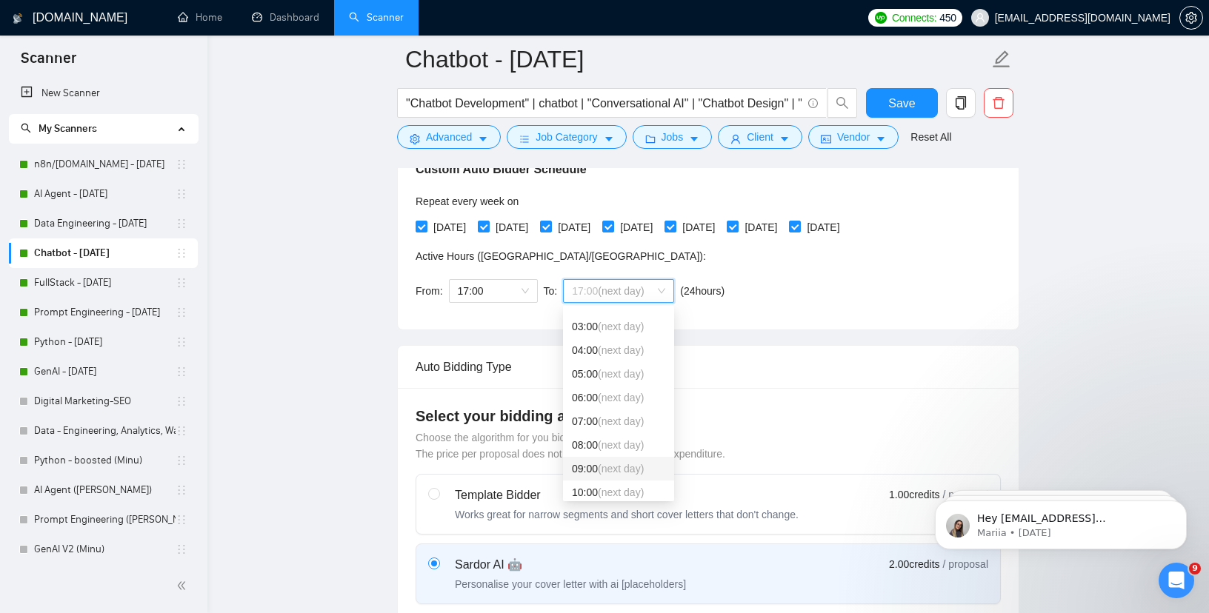
scroll to position [67, 0]
click at [578, 487] on div "10:00 (next day)" at bounding box center [618, 491] width 93 height 16
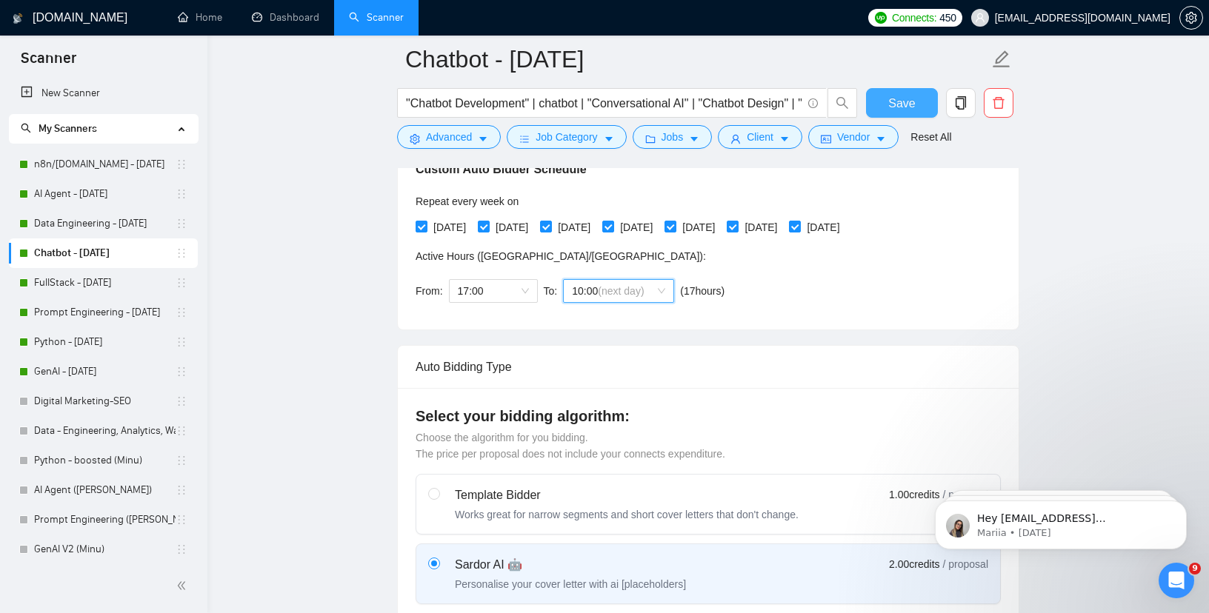
click at [874, 110] on button "Save" at bounding box center [902, 103] width 72 height 30
checkbox input "true"
